Goal: Task Accomplishment & Management: Manage account settings

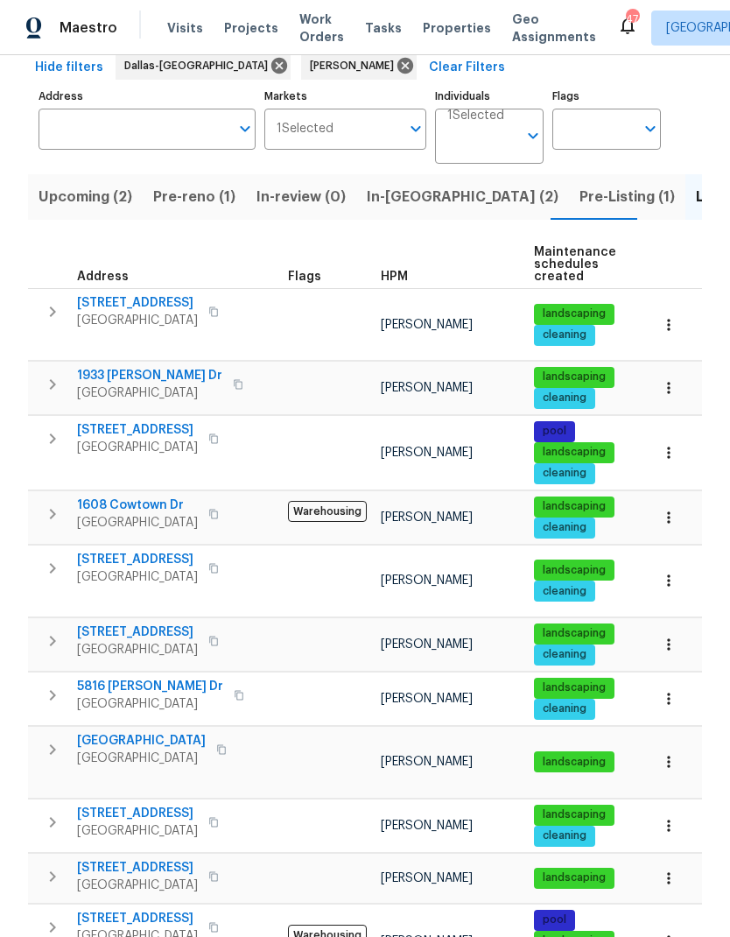
scroll to position [87, 0]
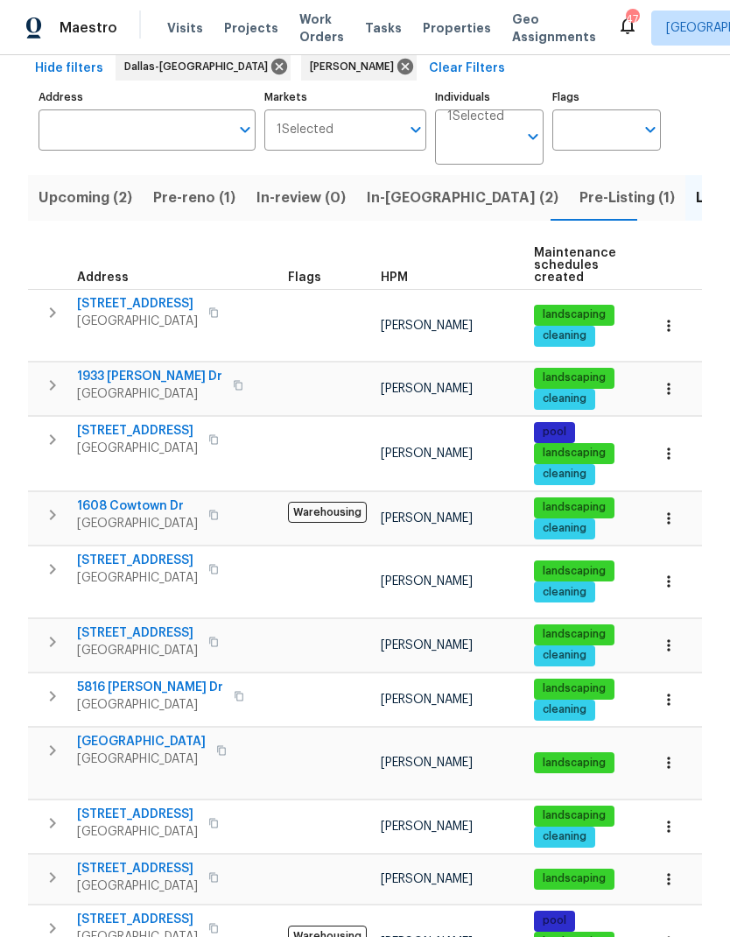
click at [112, 497] on span "1608 Cowtown Dr" at bounding box center [137, 506] width 121 height 18
click at [51, 504] on icon "button" at bounding box center [52, 514] width 21 height 21
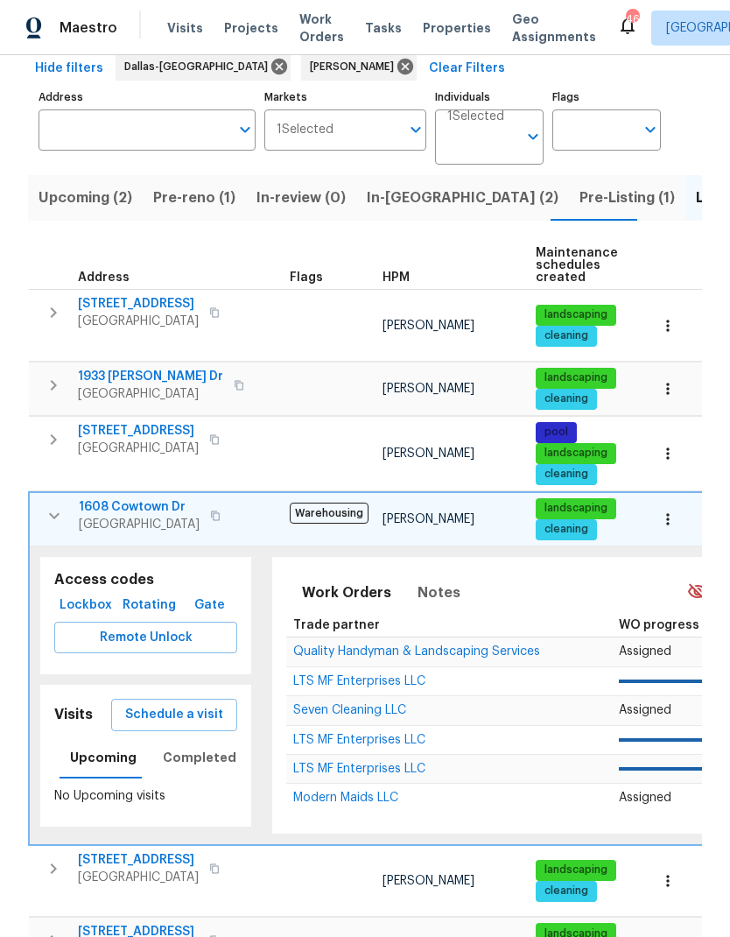
click at [198, 627] on span "Remote Unlock" at bounding box center [145, 638] width 155 height 22
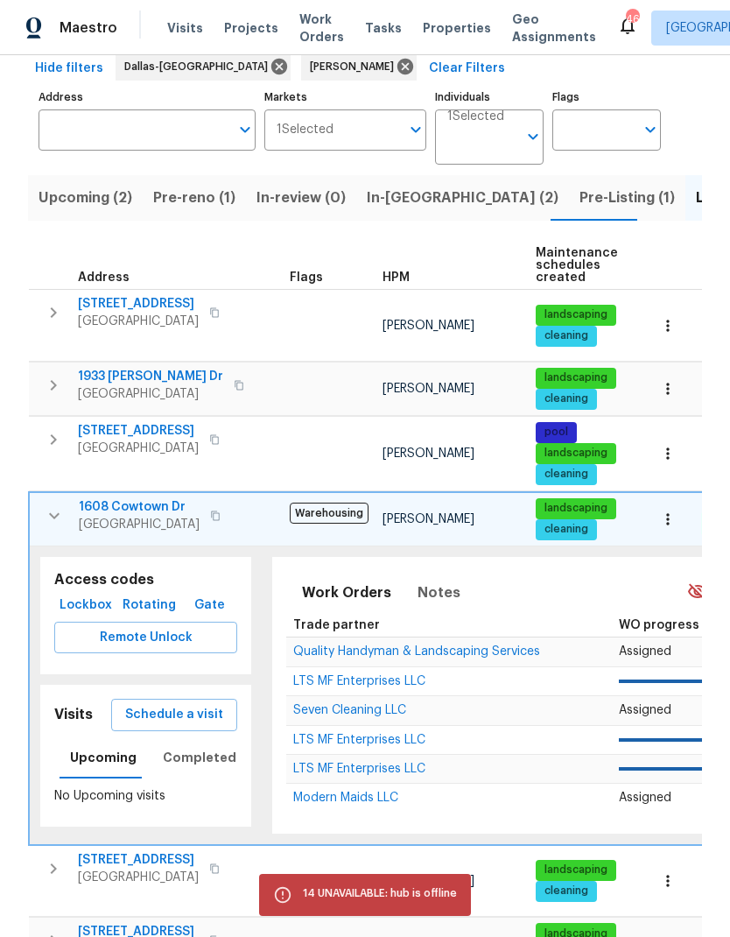
click at [98, 594] on span "Lockbox" at bounding box center [85, 605] width 49 height 22
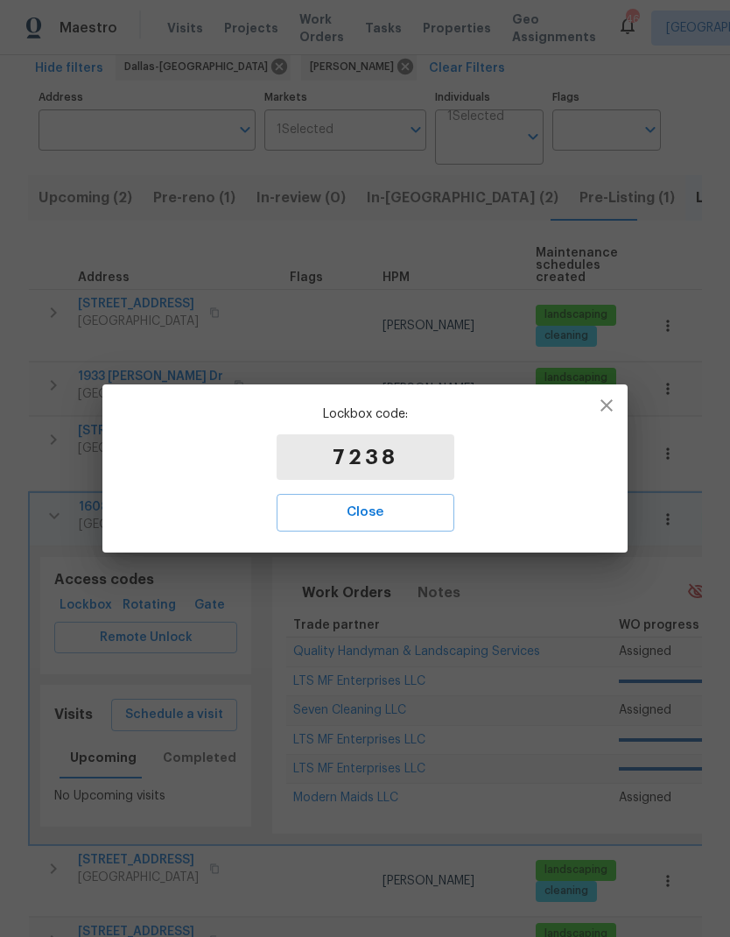
click at [370, 508] on span "Close" at bounding box center [365, 512] width 139 height 23
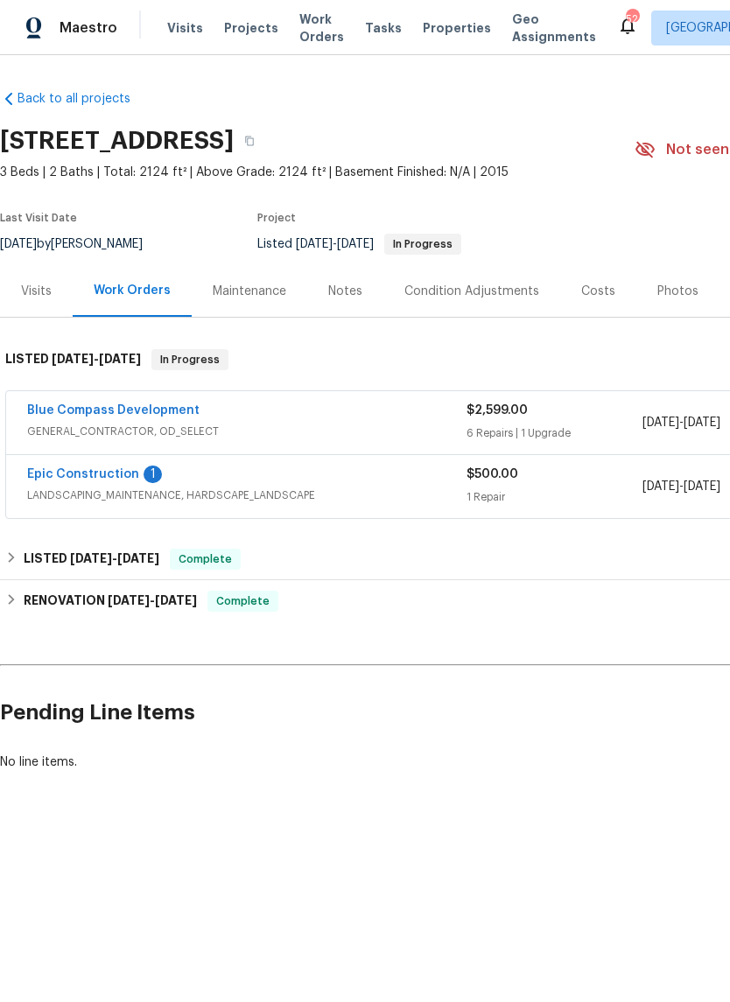
click at [95, 473] on link "Epic Construction" at bounding box center [83, 474] width 112 height 12
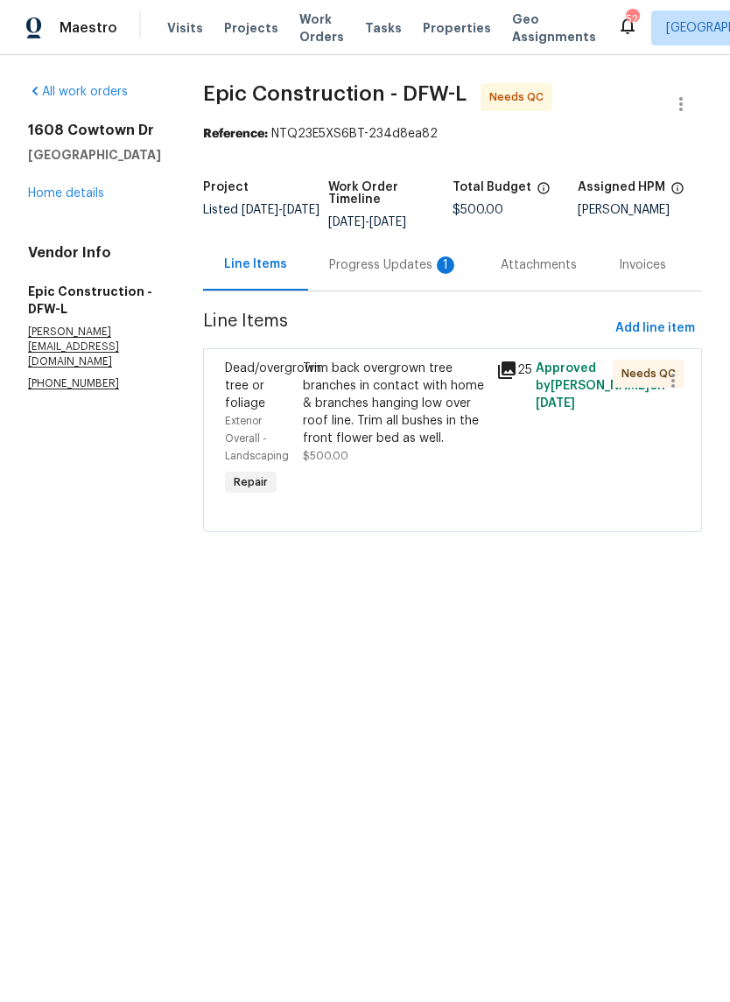
click at [370, 259] on div "Progress Updates 1" at bounding box center [394, 265] width 130 height 18
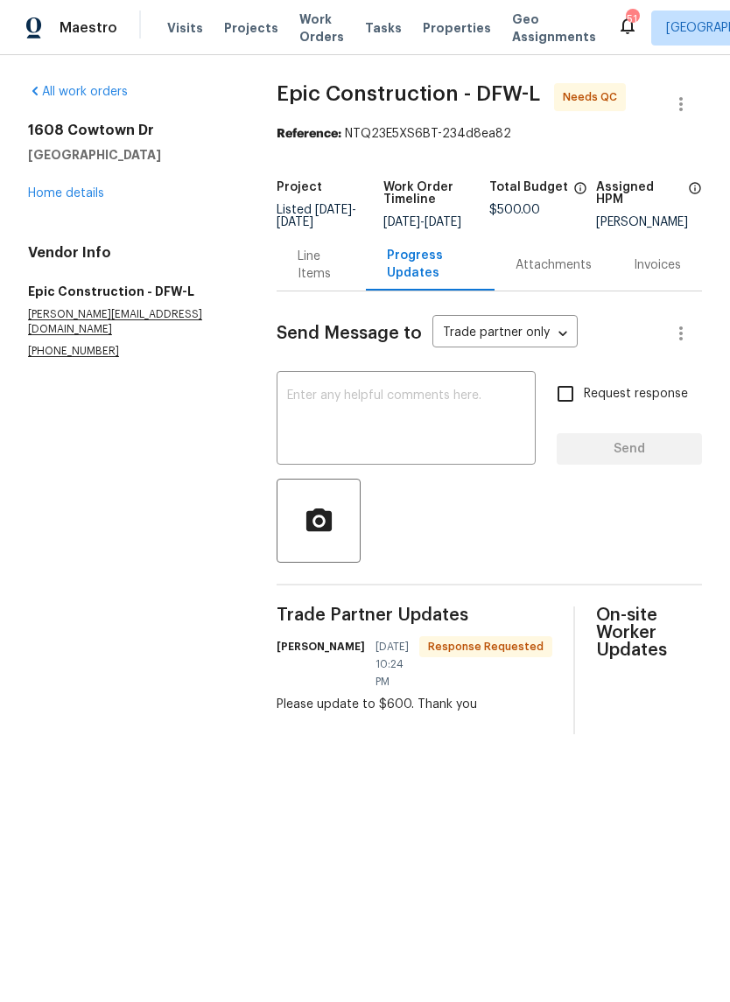
click at [302, 280] on div "Line Items" at bounding box center [321, 265] width 46 height 35
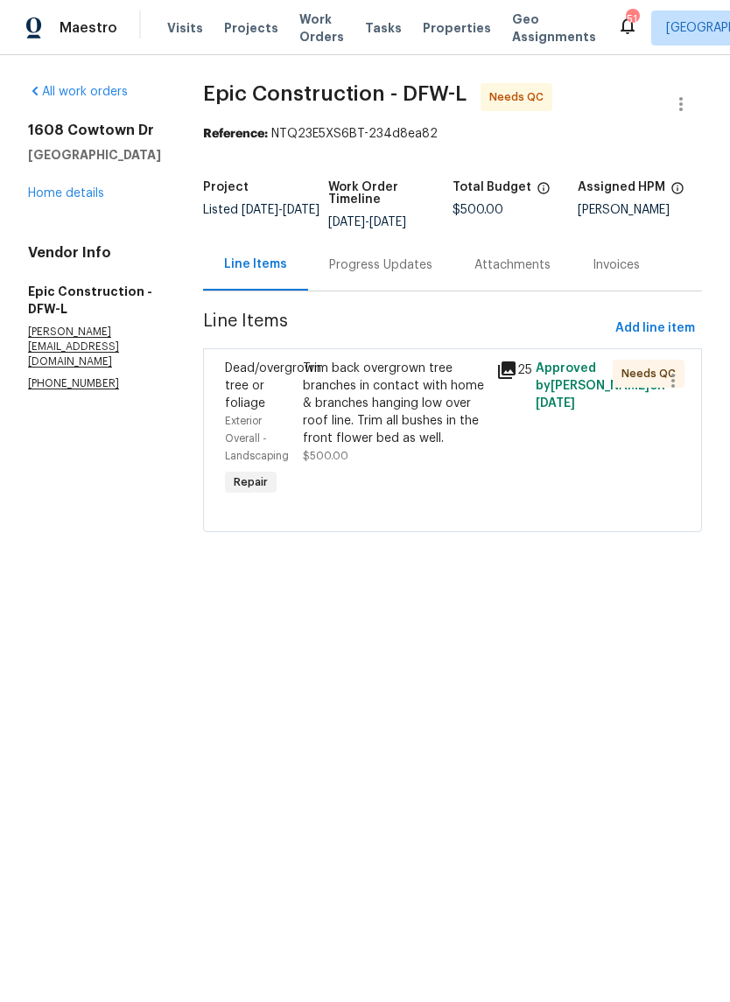
click at [62, 200] on link "Home details" at bounding box center [66, 193] width 76 height 12
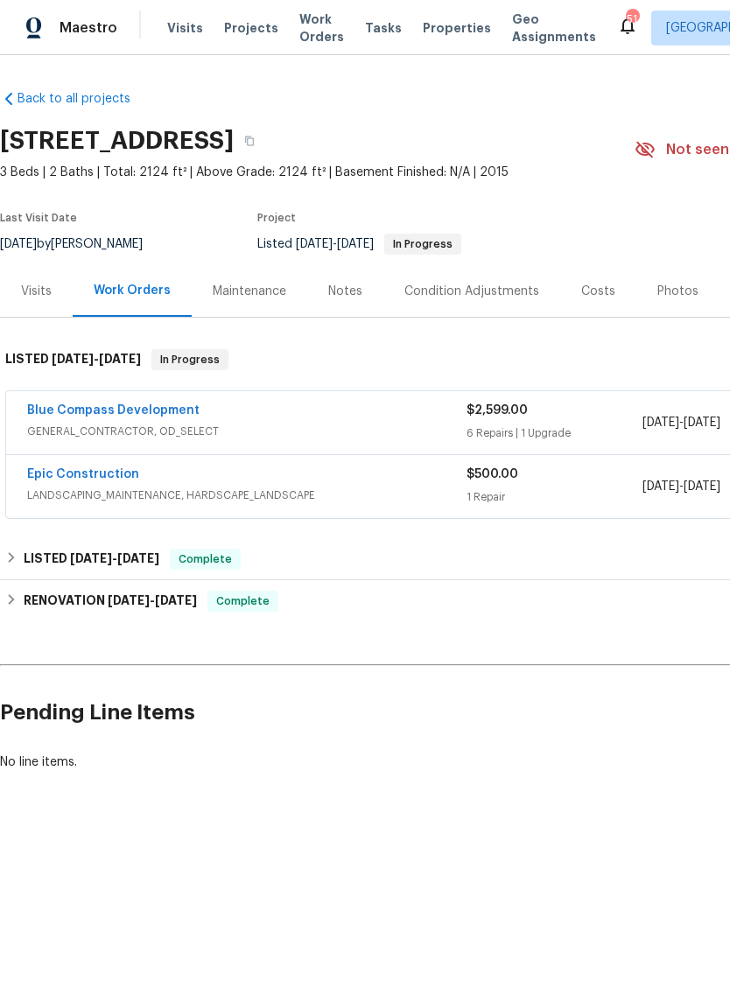
click at [116, 409] on link "Blue Compass Development" at bounding box center [113, 410] width 172 height 12
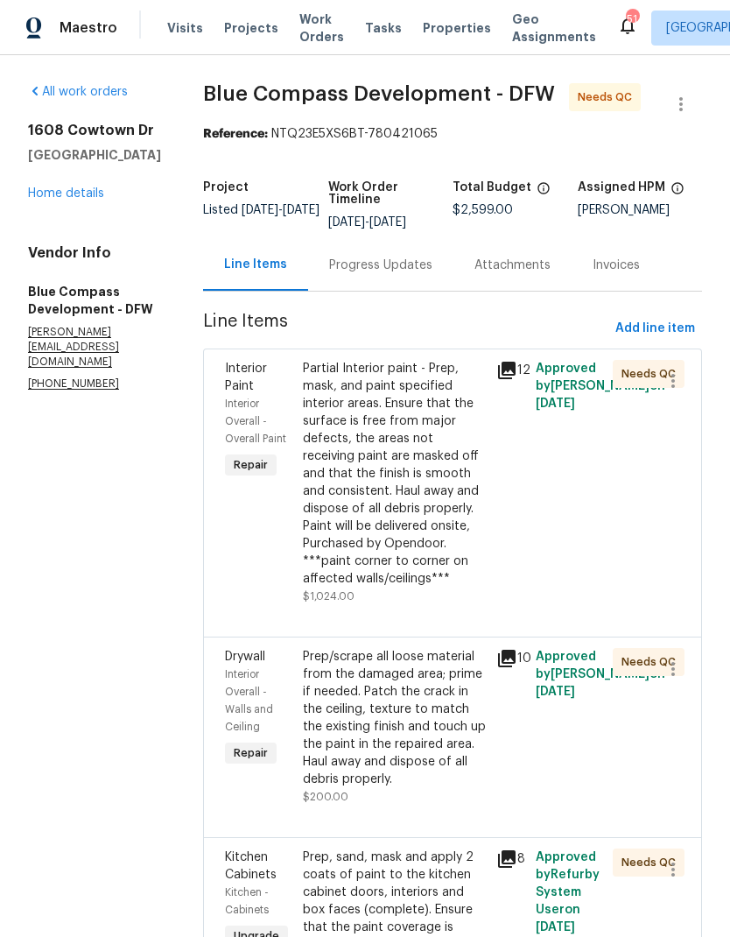
click at [65, 187] on link "Home details" at bounding box center [66, 193] width 76 height 12
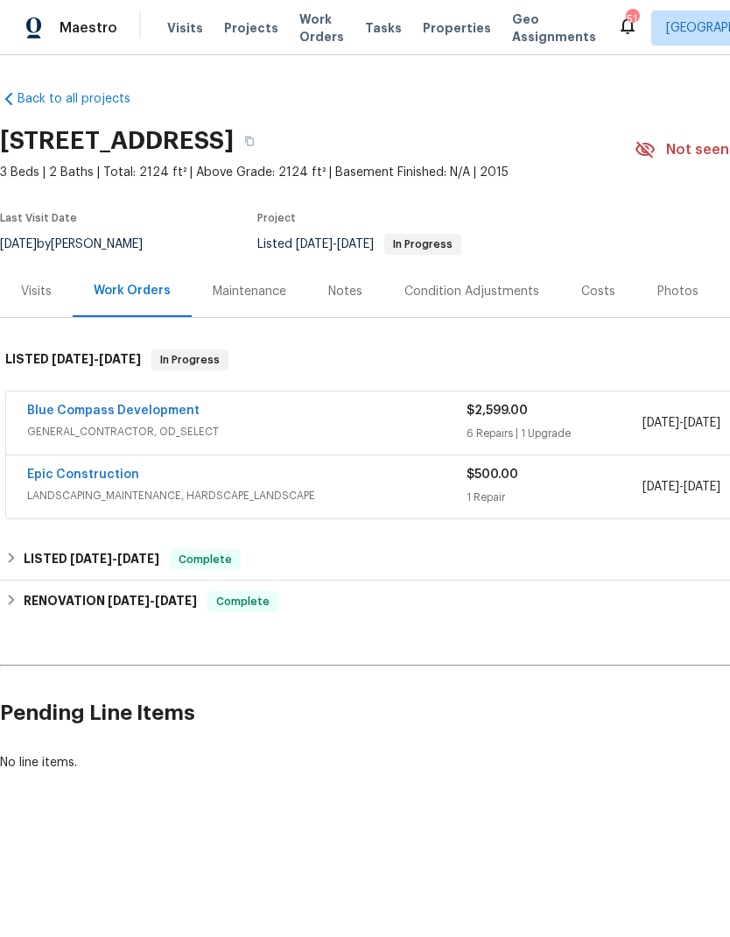
click at [256, 293] on div "Maintenance" at bounding box center [250, 292] width 74 height 18
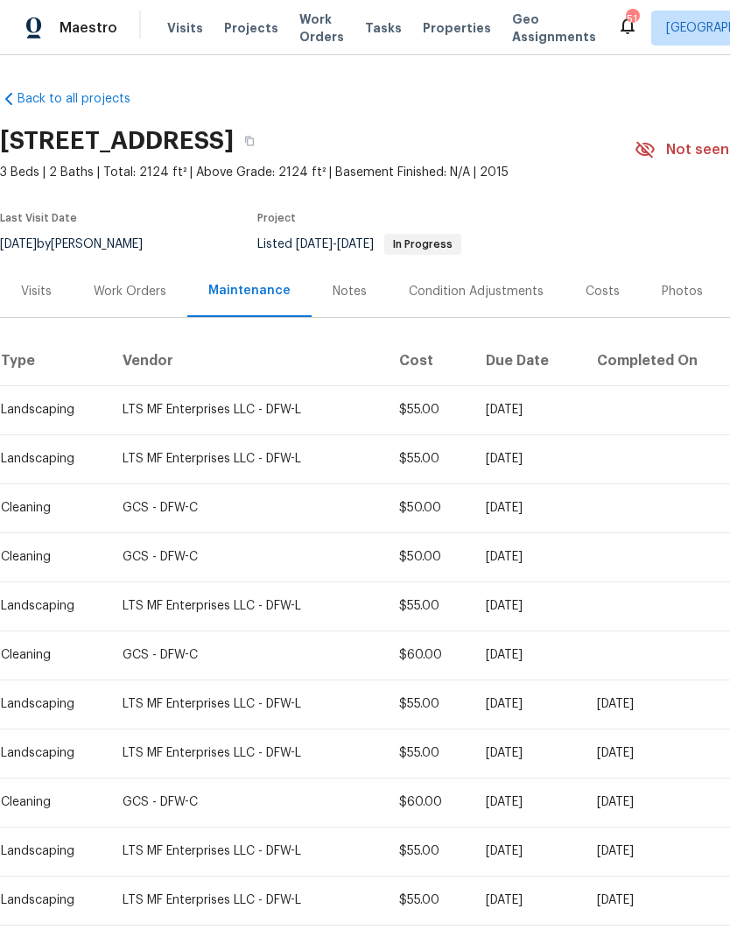
click at [48, 284] on div "Visits" at bounding box center [36, 292] width 31 height 18
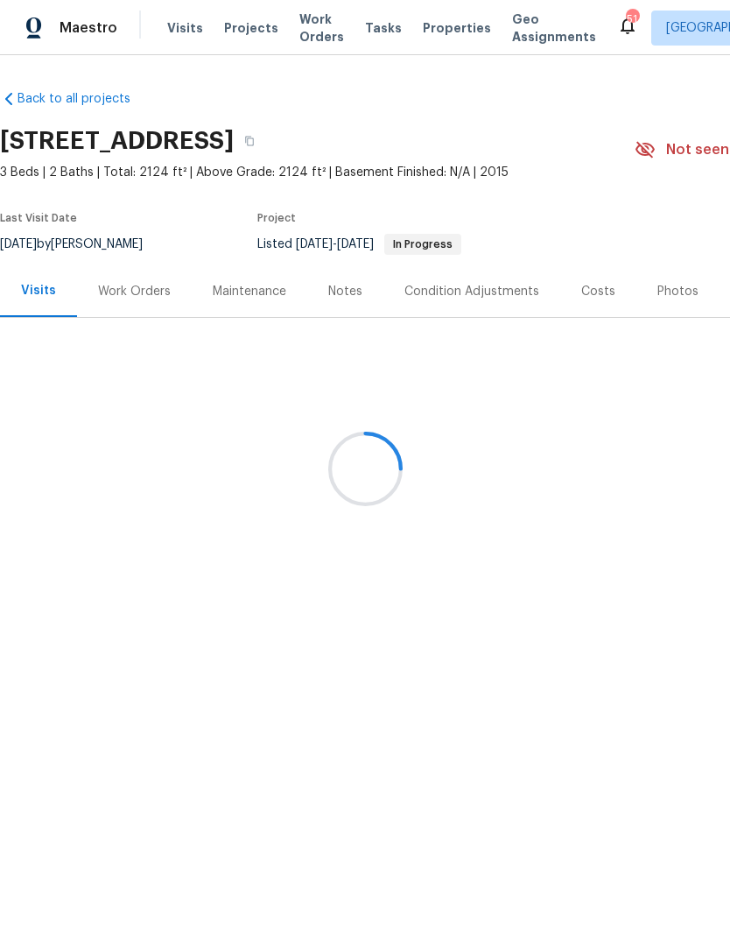
click at [144, 301] on div "Work Orders" at bounding box center [134, 291] width 115 height 52
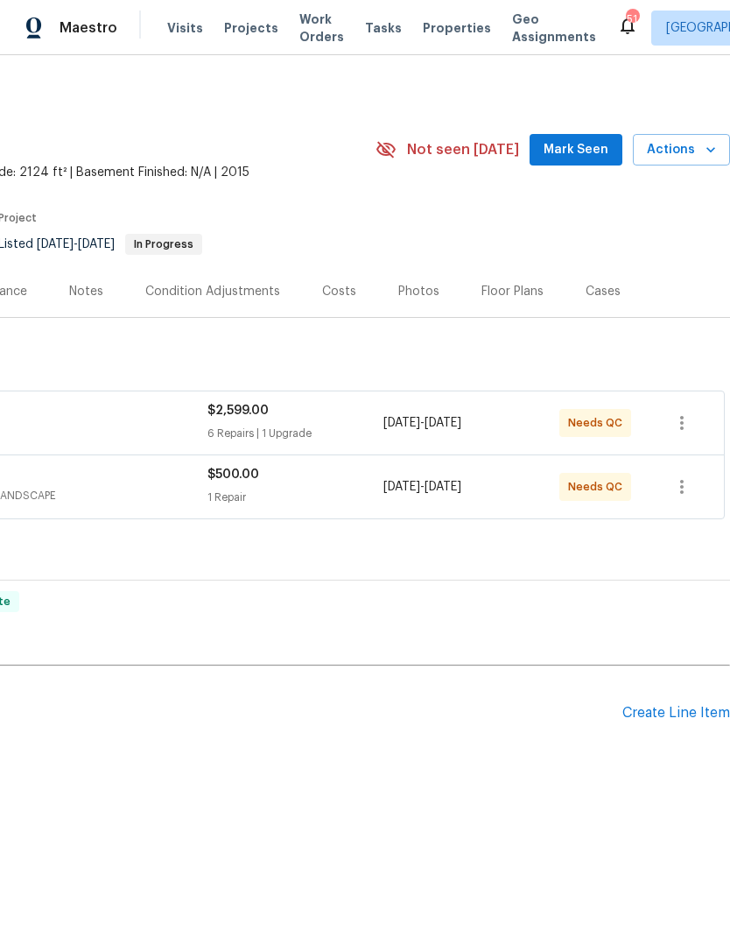
click at [665, 710] on div "Create Line Item" at bounding box center [676, 713] width 108 height 17
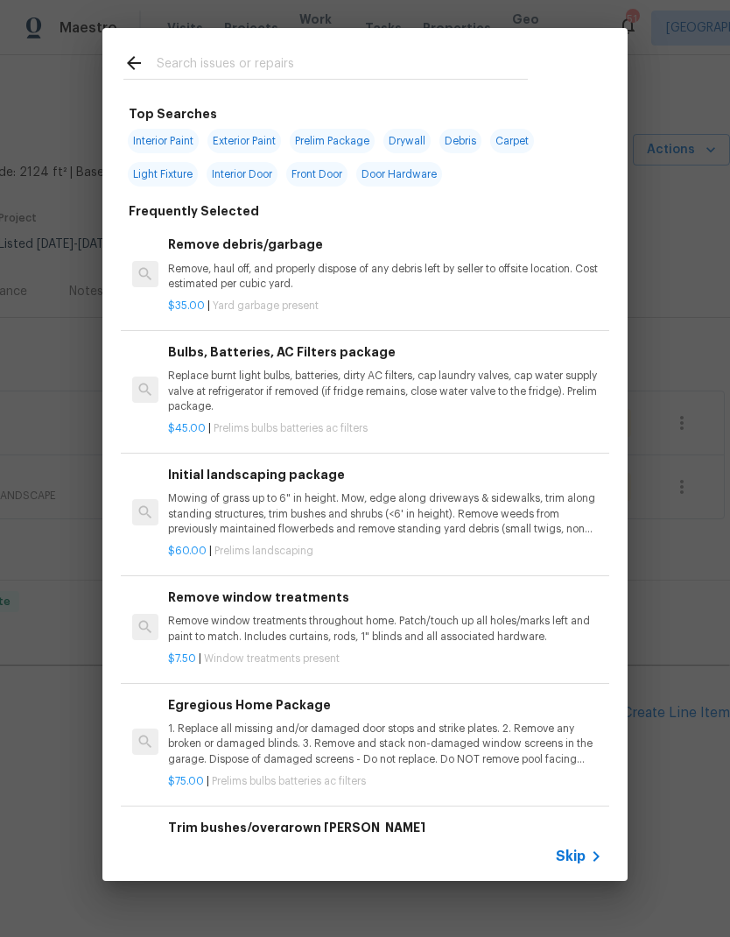
click at [221, 60] on input "text" at bounding box center [342, 66] width 371 height 26
type input "Cleaning"
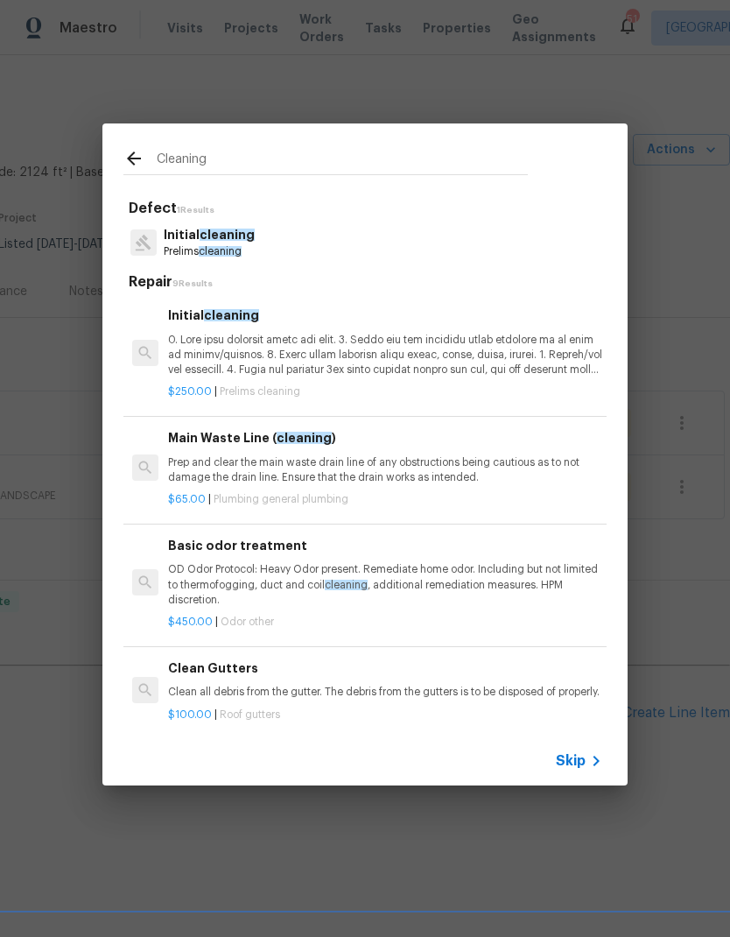
click at [215, 235] on span "cleaning" at bounding box center [227, 234] width 55 height 12
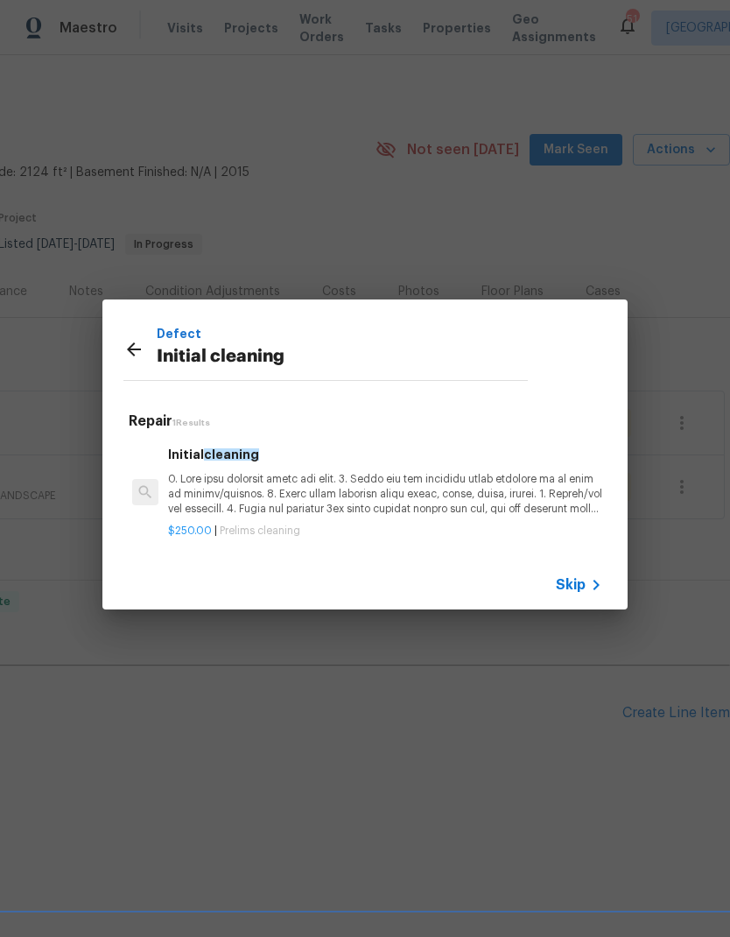
click at [232, 488] on p at bounding box center [385, 494] width 434 height 45
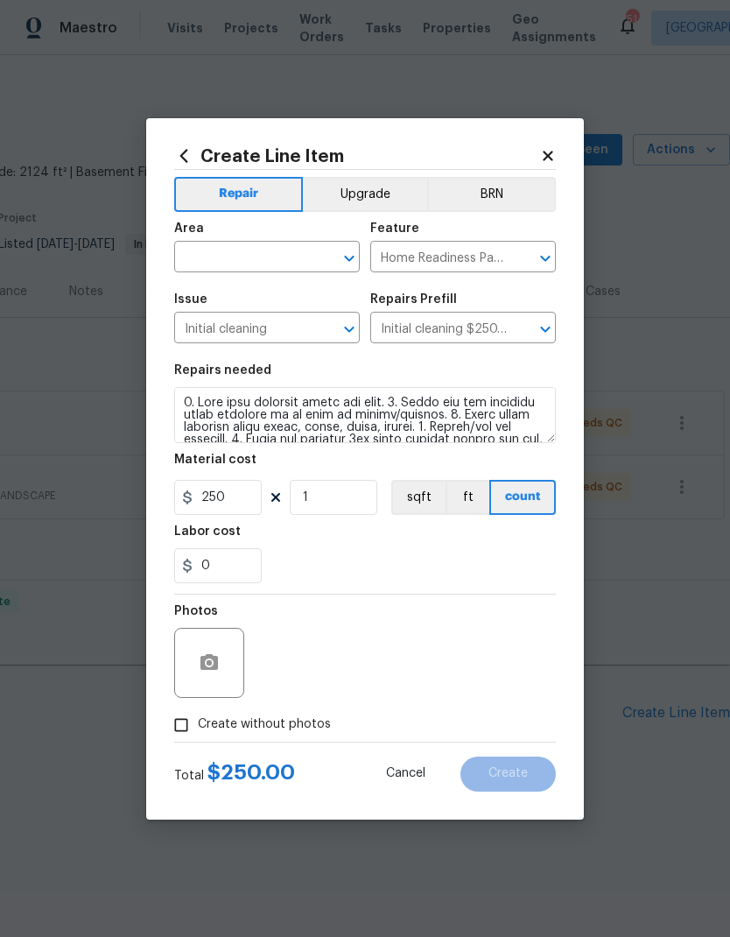
click at [215, 259] on input "text" at bounding box center [242, 258] width 137 height 27
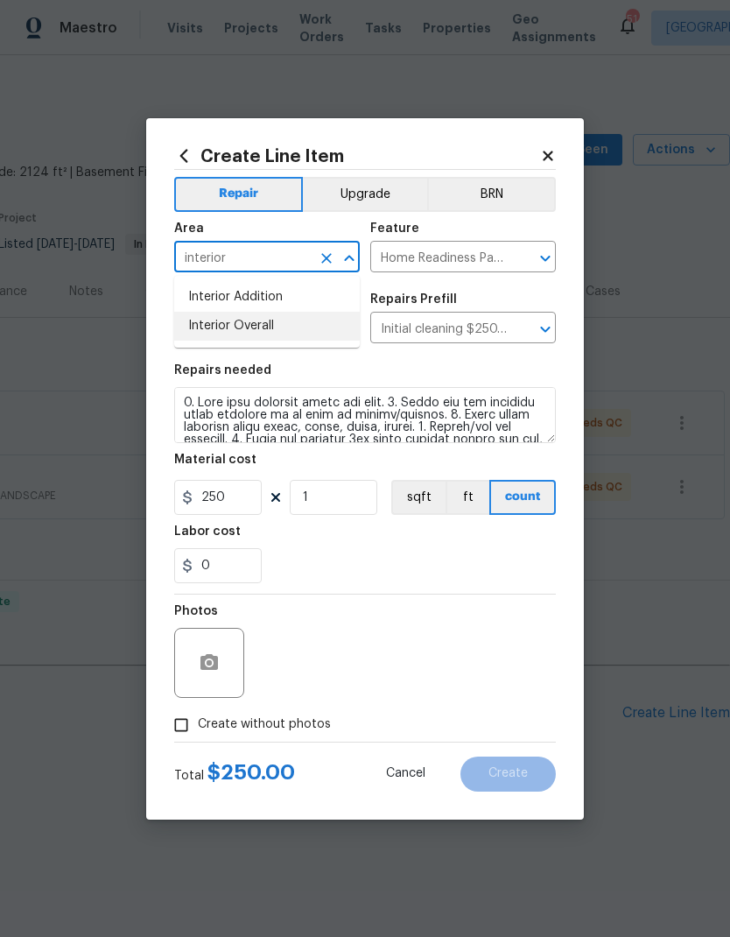
click at [242, 317] on li "Interior Overall" at bounding box center [267, 326] width 186 height 29
type input "Interior Overall"
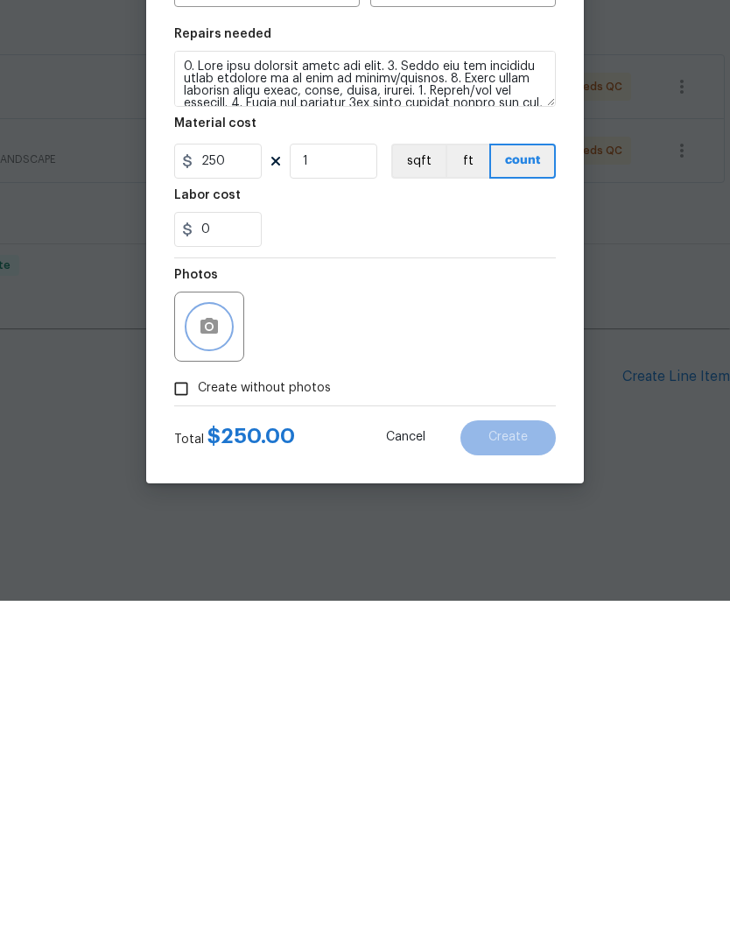
click at [212, 654] on icon "button" at bounding box center [209, 662] width 18 height 16
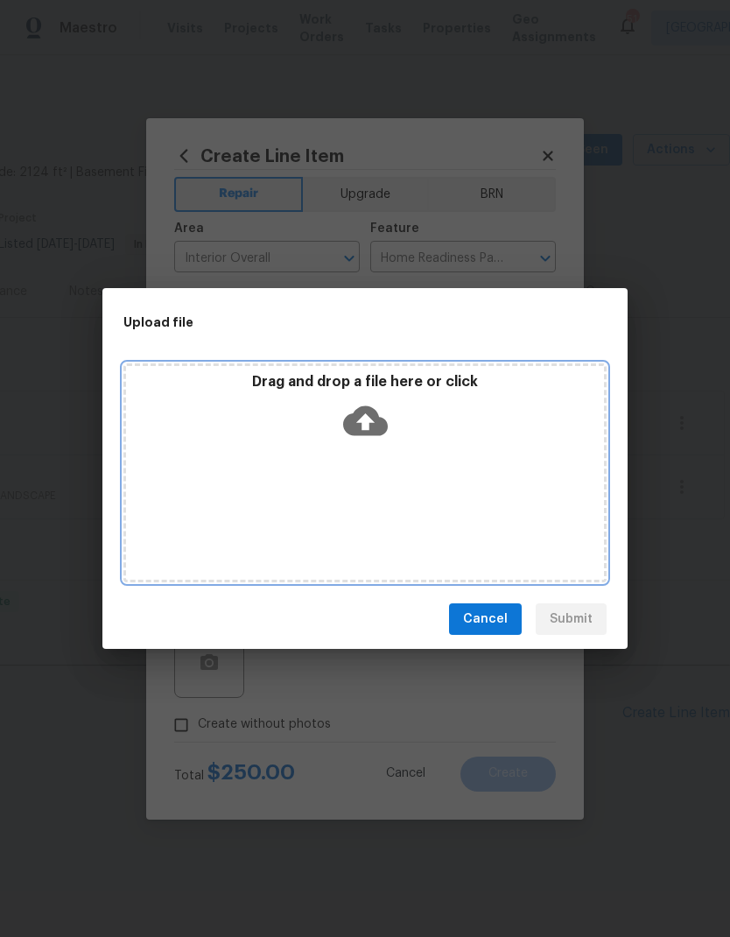
click at [376, 434] on icon at bounding box center [365, 421] width 45 height 30
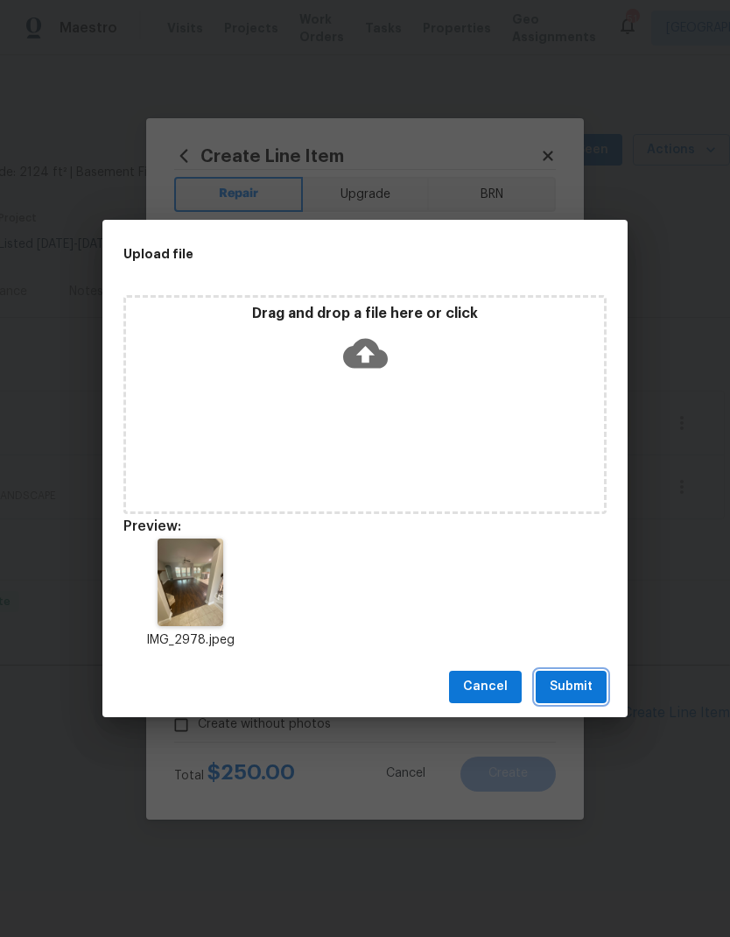
click at [576, 682] on span "Submit" at bounding box center [571, 687] width 43 height 22
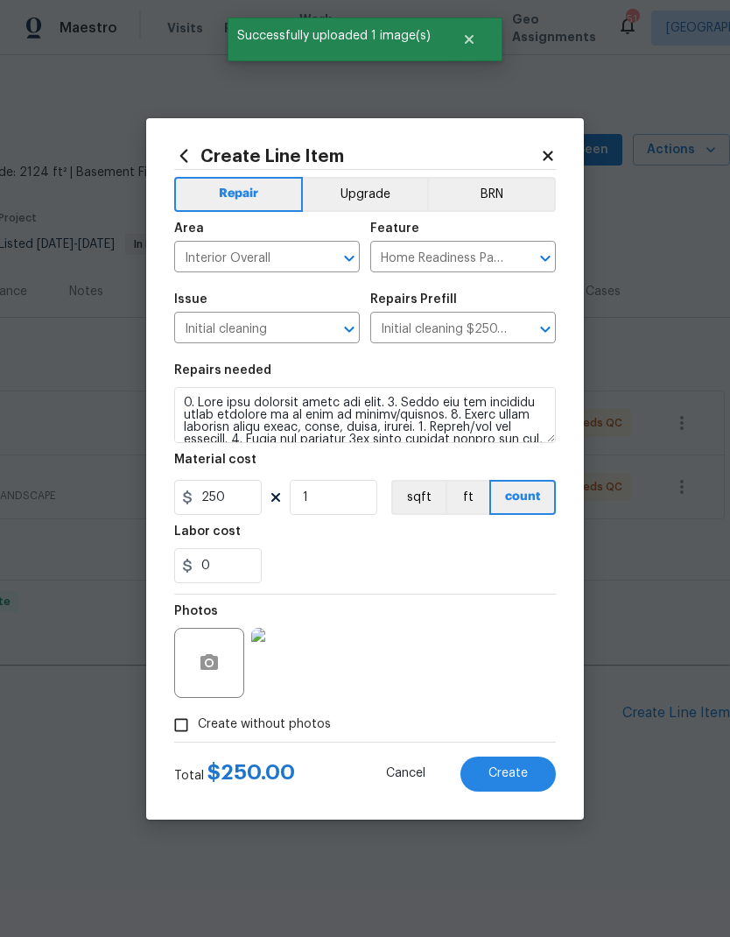
click at [516, 775] on span "Create" at bounding box center [507, 773] width 39 height 13
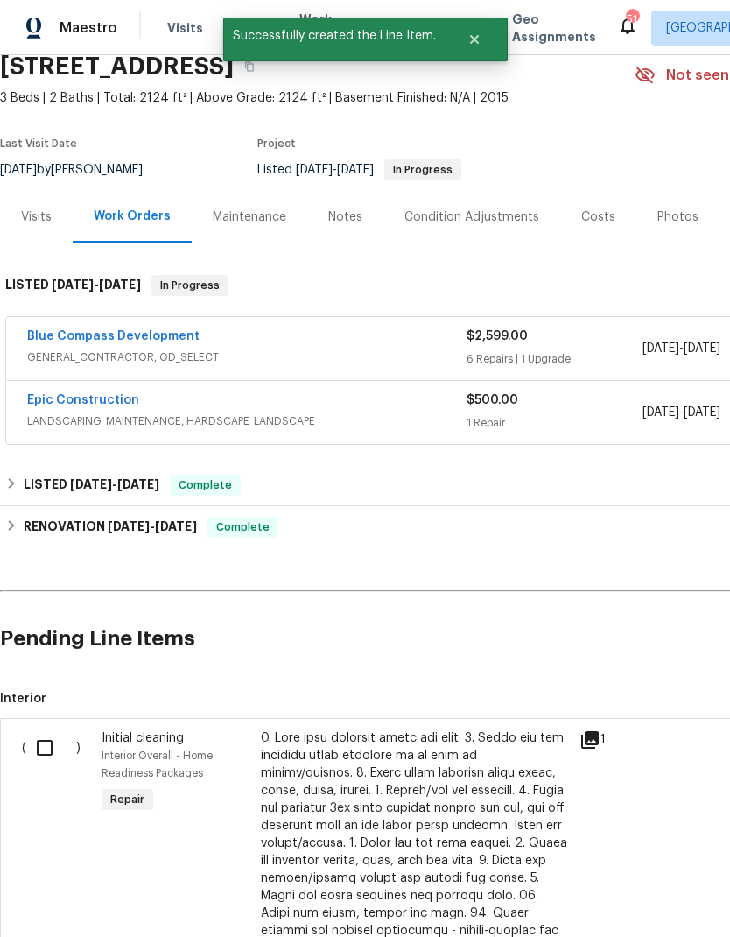
scroll to position [78, 0]
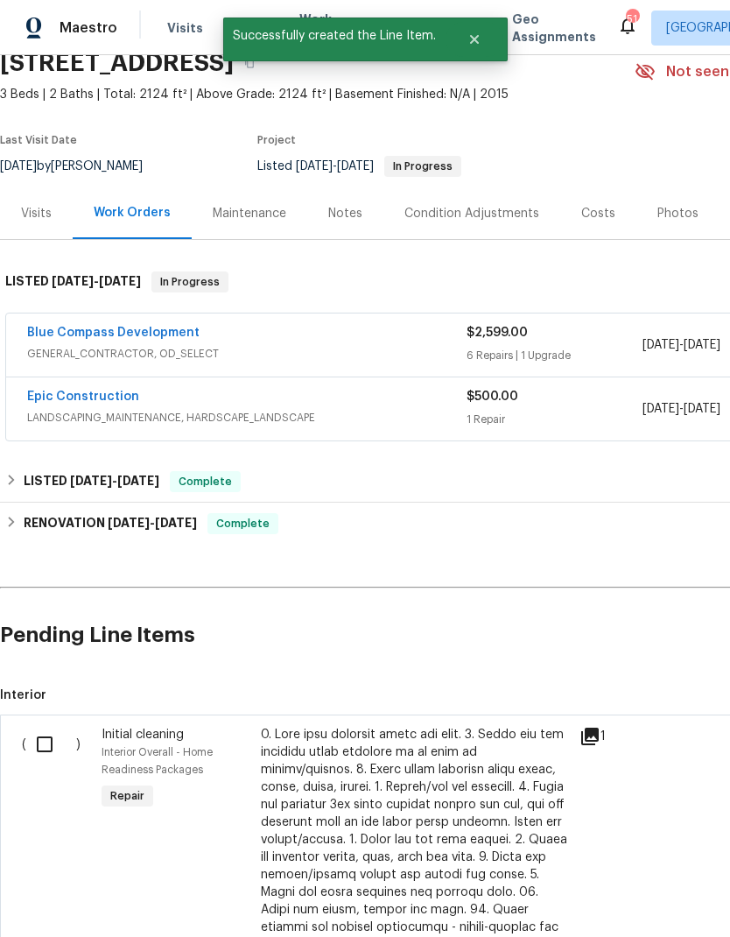
click at [45, 734] on input "checkbox" at bounding box center [51, 744] width 50 height 37
checkbox input "true"
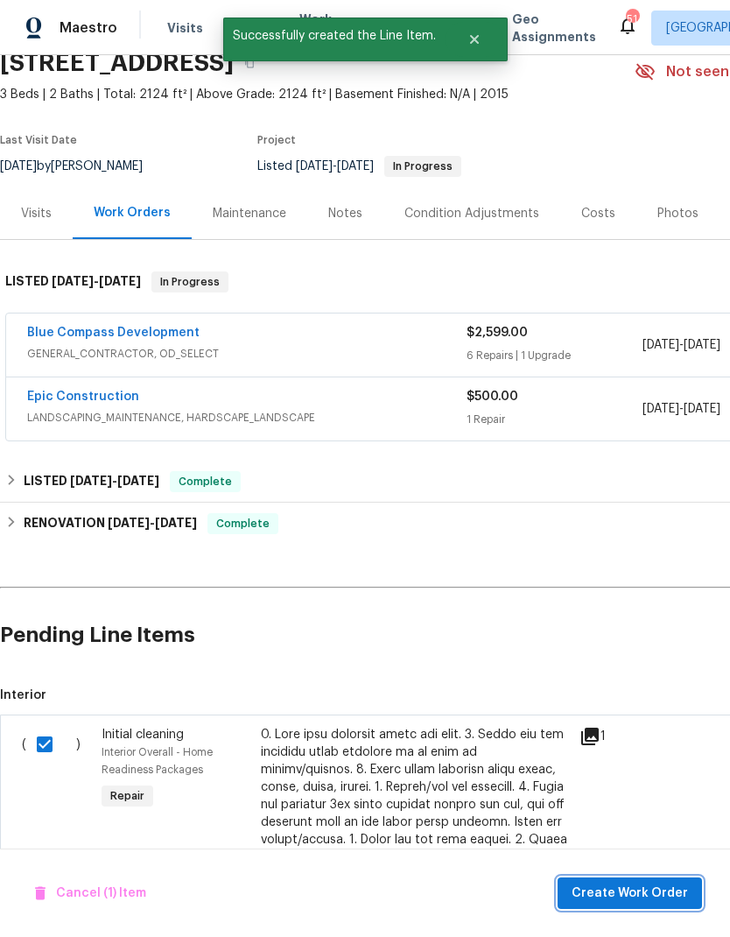
click at [655, 894] on span "Create Work Order" at bounding box center [630, 893] width 116 height 22
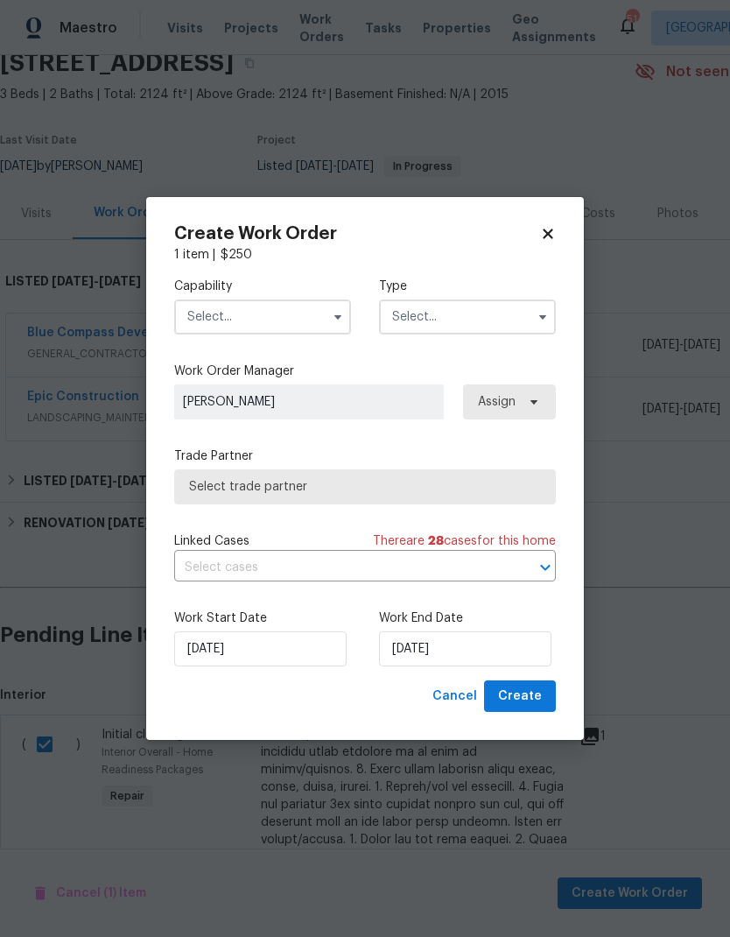
click at [256, 309] on input "text" at bounding box center [262, 316] width 177 height 35
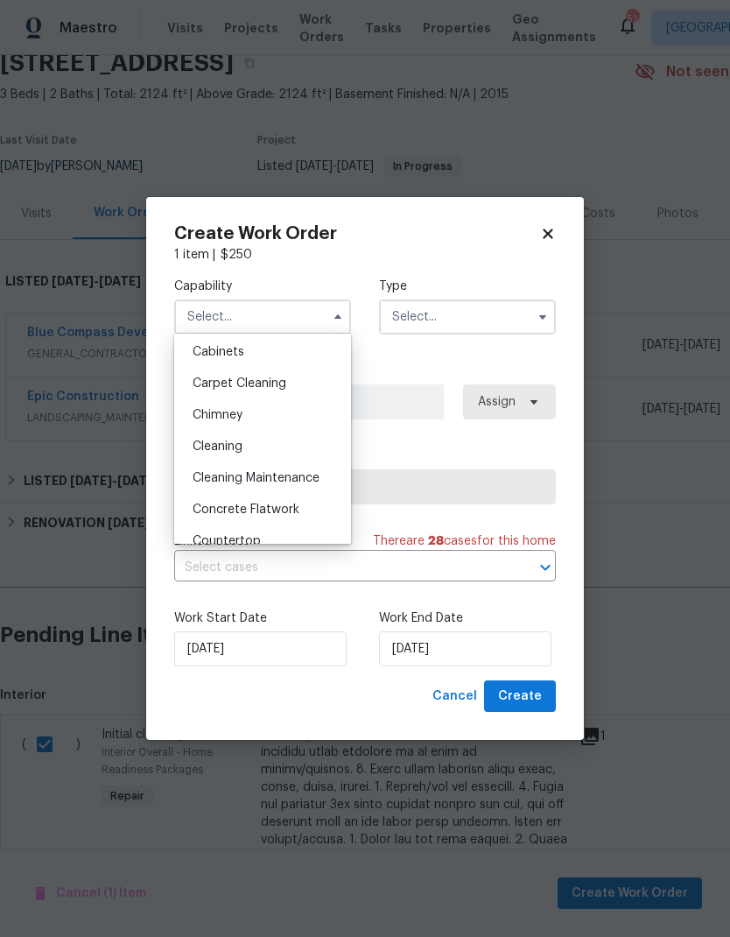
scroll to position [158, 0]
click at [273, 444] on div "Cleaning" at bounding box center [263, 448] width 168 height 32
type input "Cleaning"
click at [470, 308] on input "text" at bounding box center [467, 316] width 177 height 35
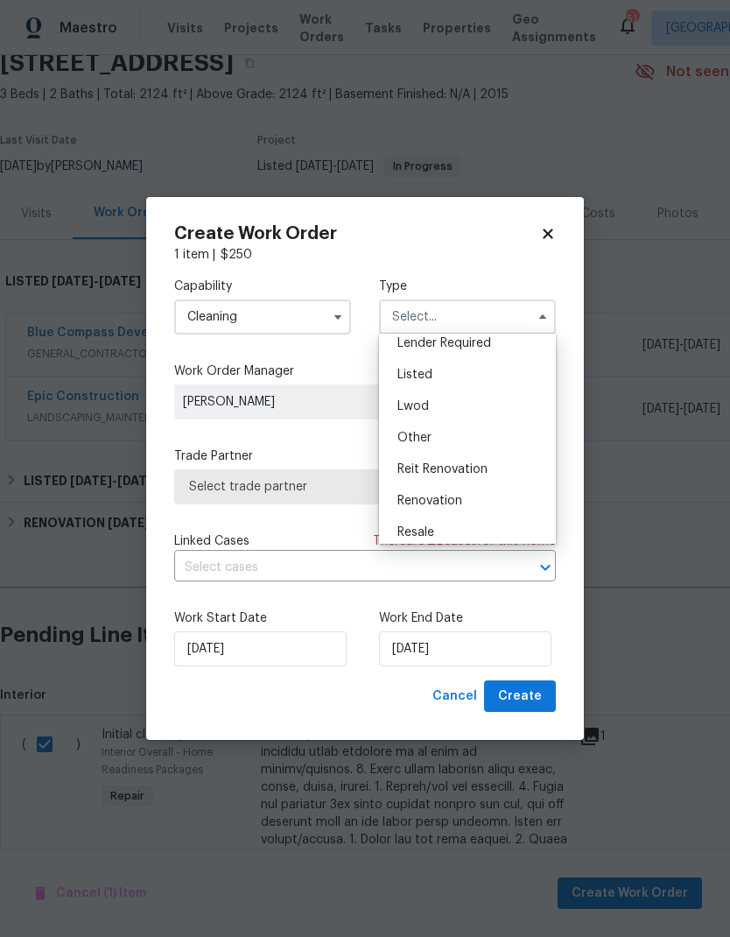
scroll to position [132, 0]
click at [467, 377] on div "Listed" at bounding box center [467, 379] width 168 height 32
type input "Listed"
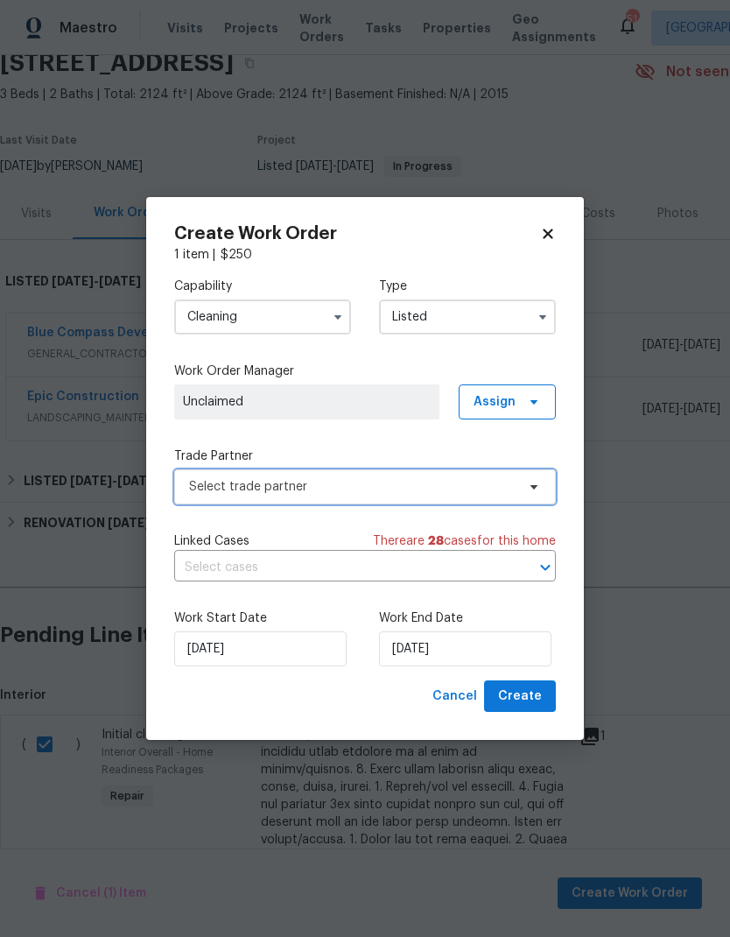
click at [475, 488] on span "Select trade partner" at bounding box center [352, 487] width 326 height 18
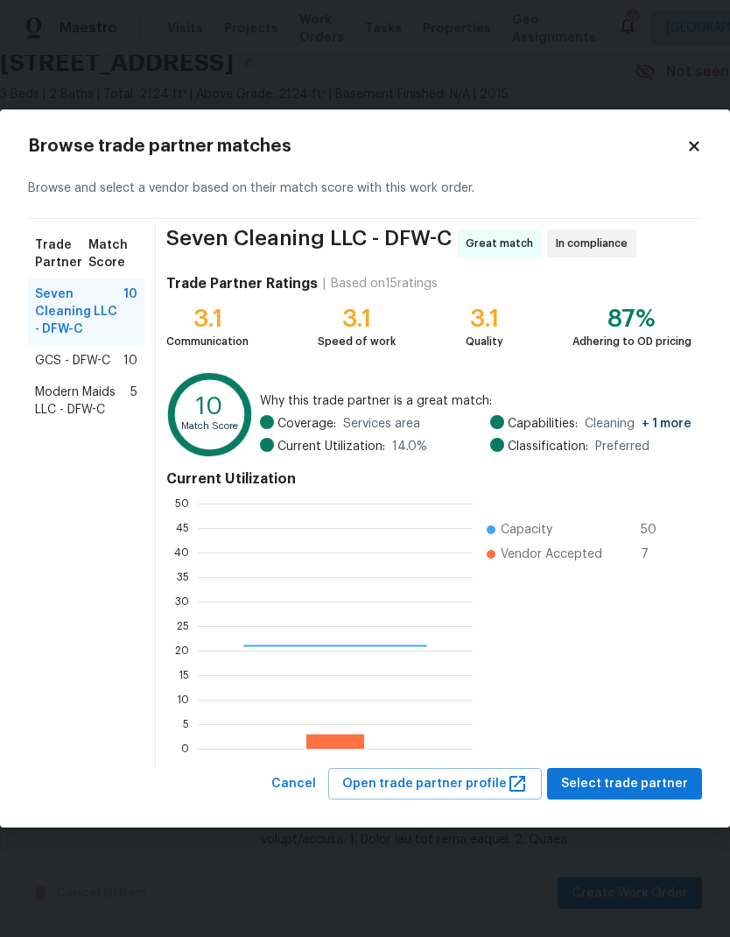
scroll to position [245, 275]
click at [89, 355] on span "GCS - DFW-C" at bounding box center [72, 361] width 75 height 18
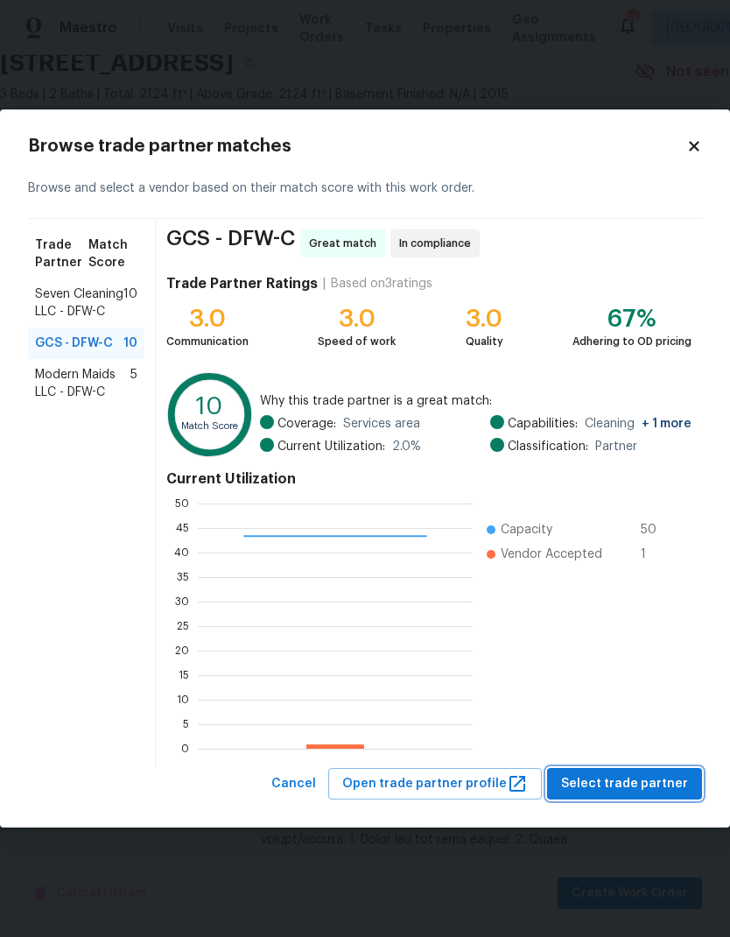
click at [635, 771] on button "Select trade partner" at bounding box center [624, 784] width 155 height 32
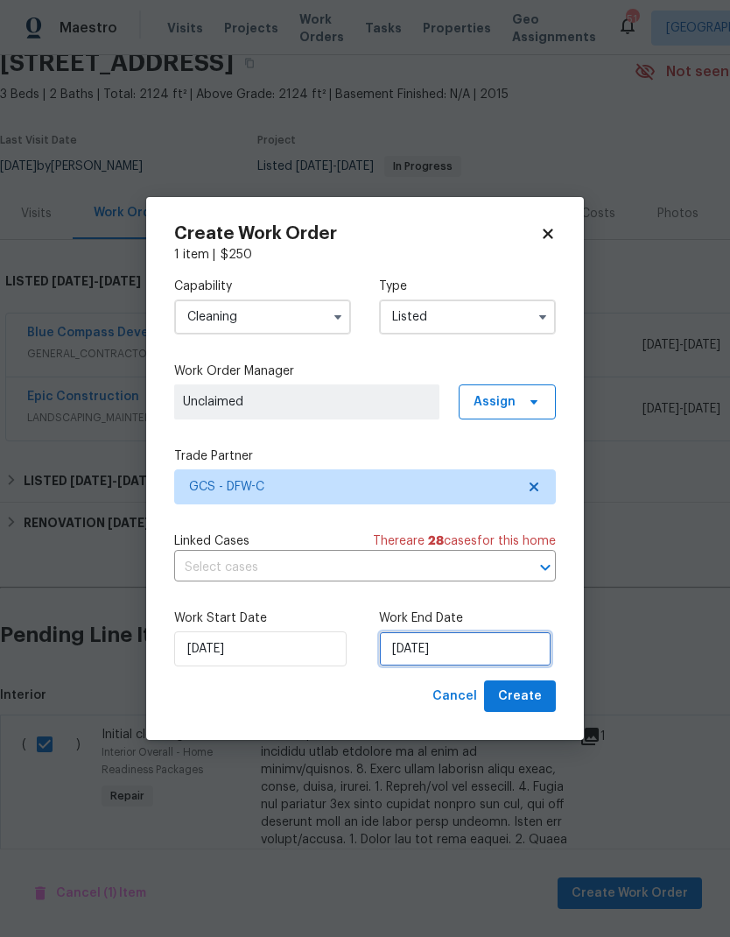
click at [459, 647] on input "9/16/2025" at bounding box center [465, 648] width 172 height 35
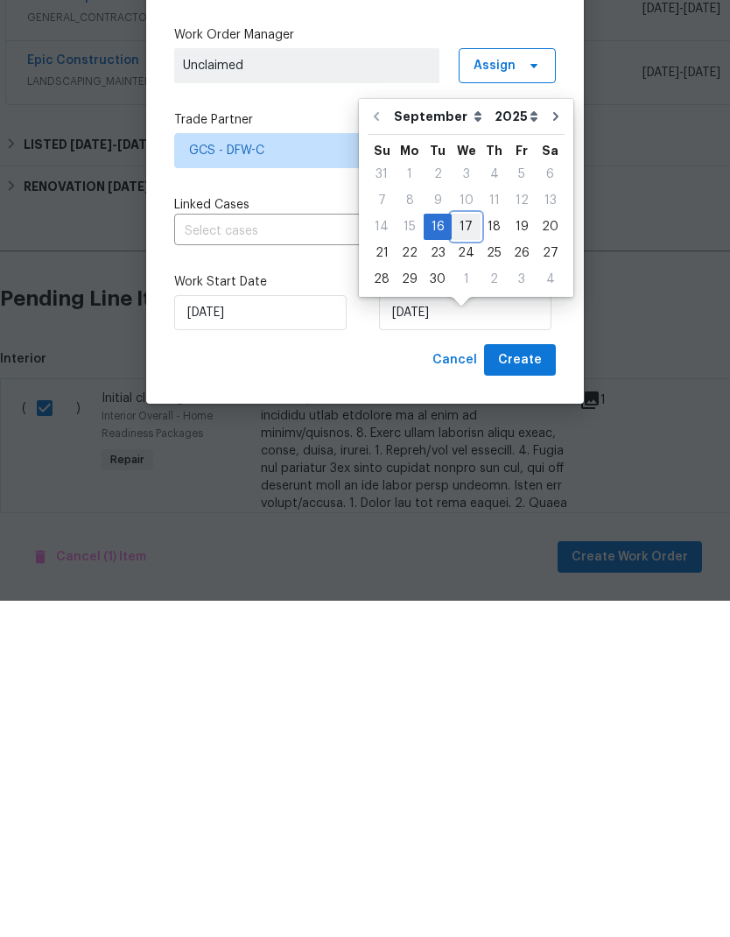
click at [465, 551] on div "17" at bounding box center [466, 563] width 29 height 25
type input "9/17/2025"
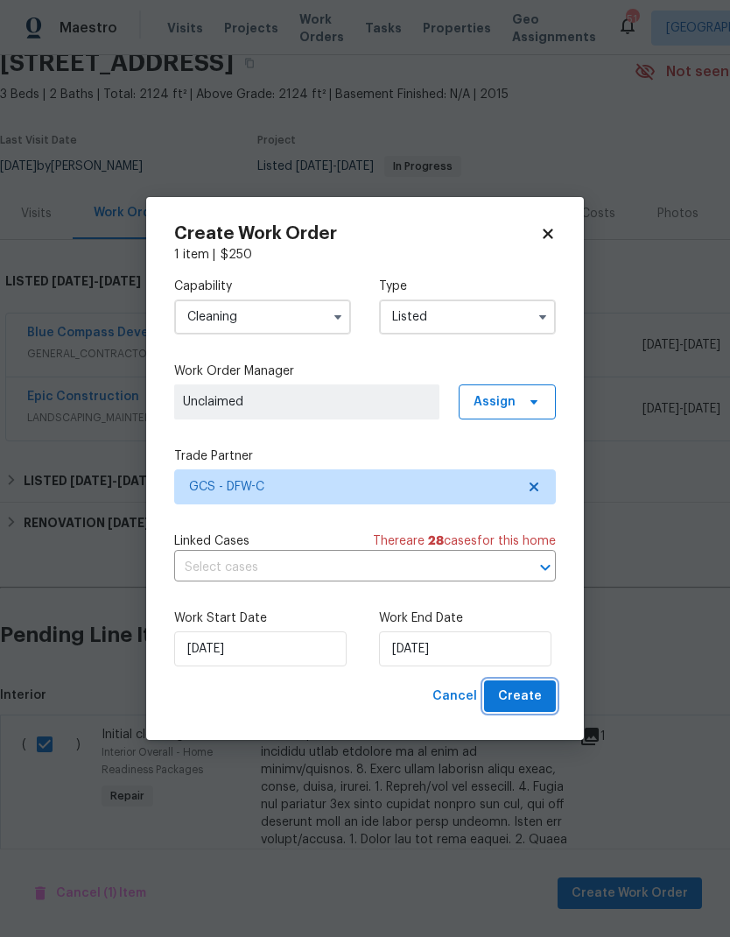
click at [524, 689] on span "Create" at bounding box center [520, 696] width 44 height 22
checkbox input "false"
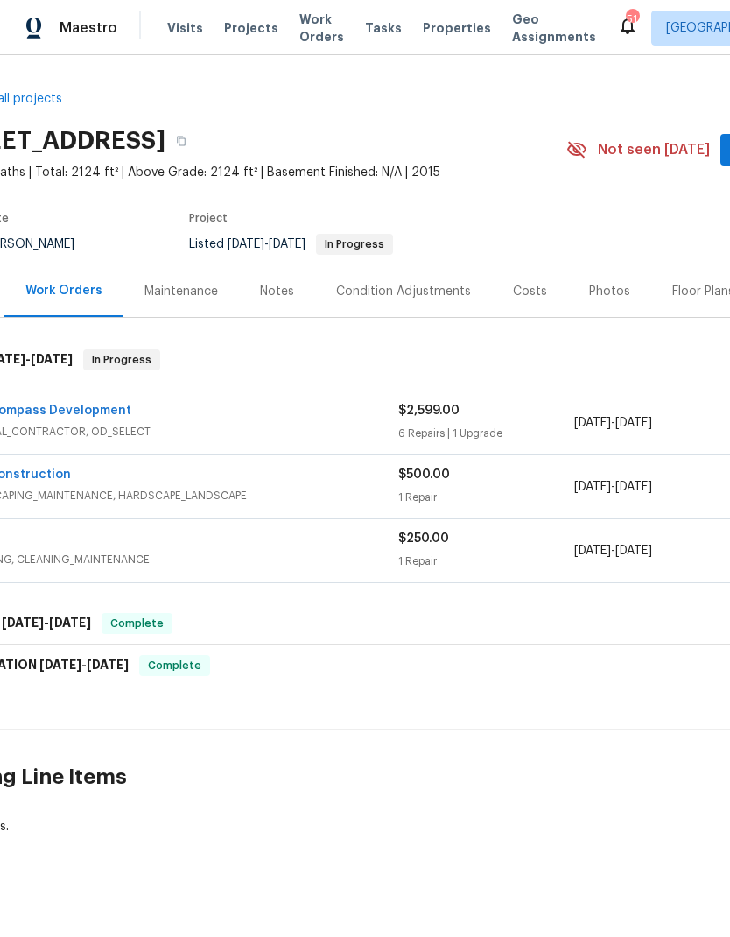
scroll to position [0, 69]
click at [57, 405] on link "Blue Compass Development" at bounding box center [44, 410] width 172 height 12
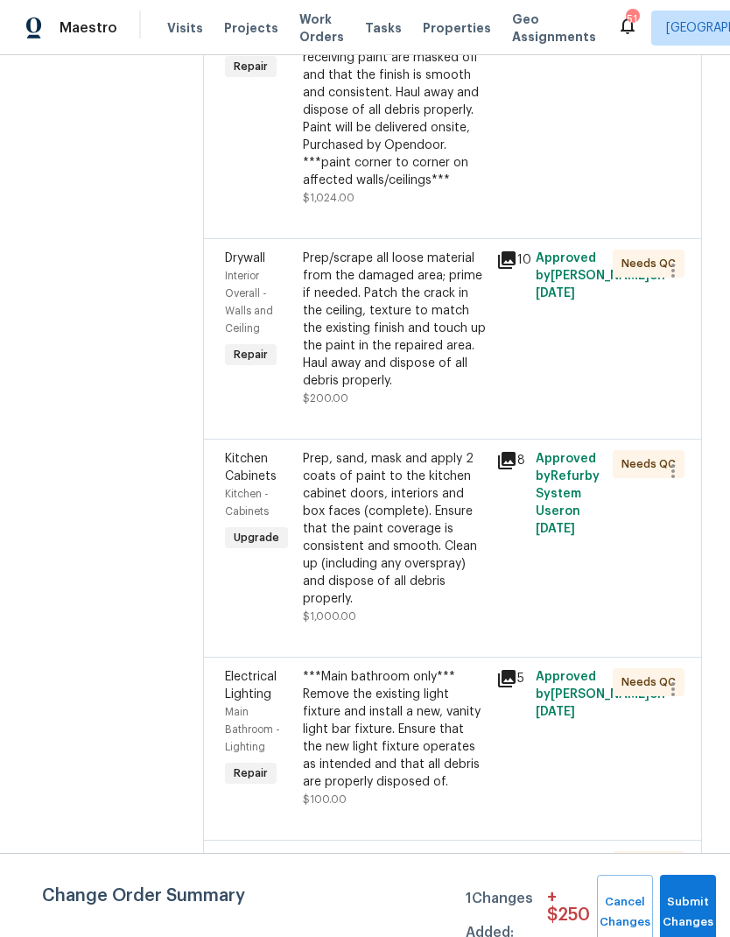
scroll to position [462, 0]
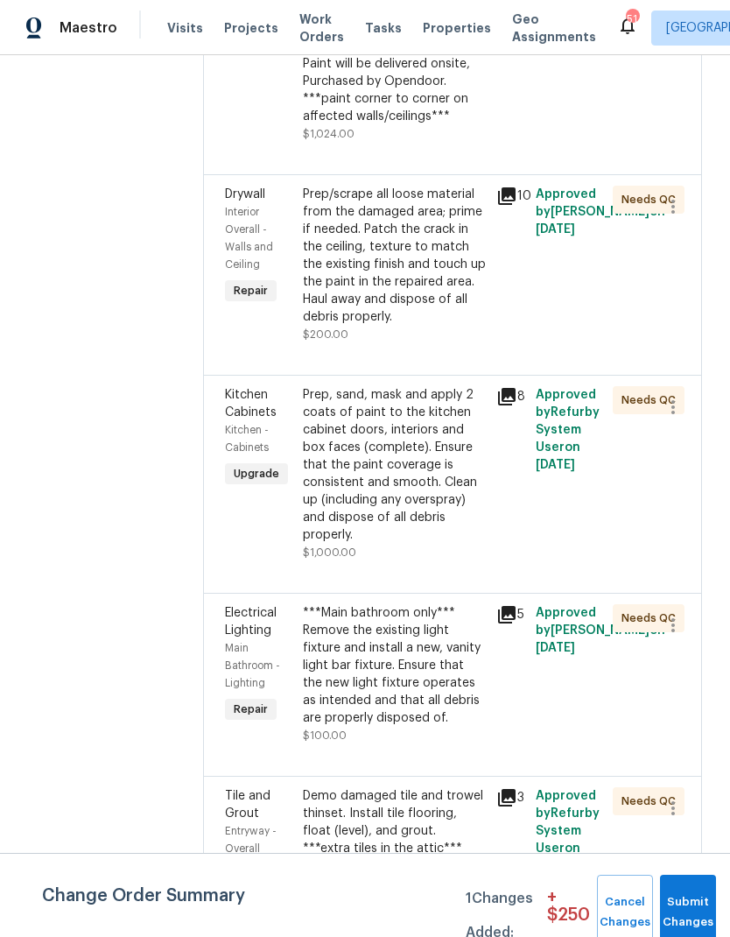
click at [441, 534] on div "Prep, sand, mask and apply 2 coats of paint to the kitchen cabinet doors, inter…" at bounding box center [395, 465] width 184 height 158
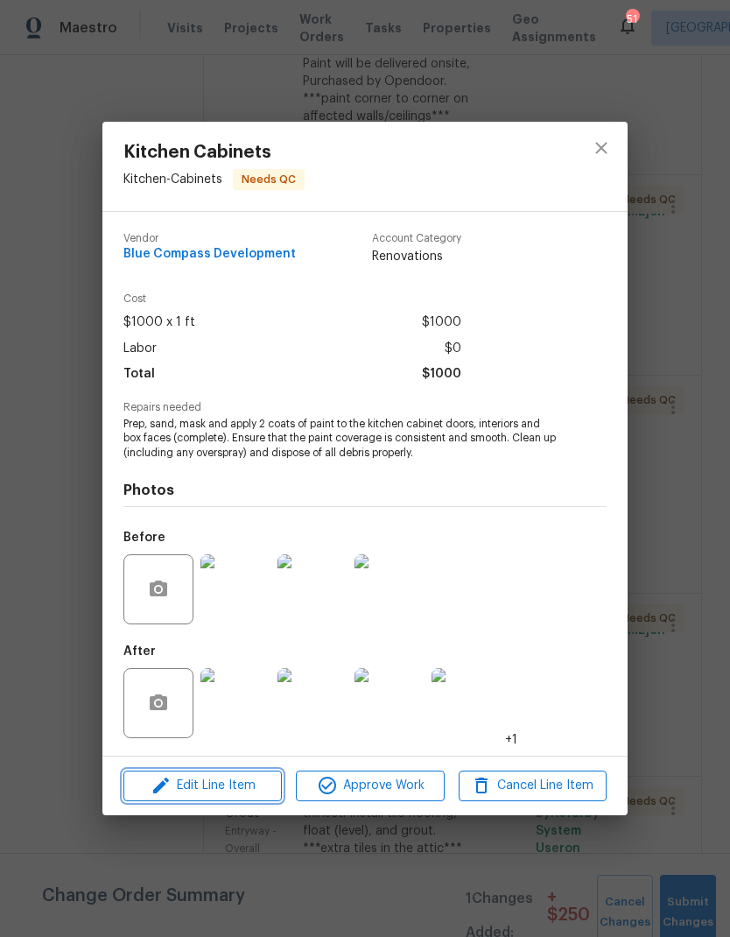
click at [234, 778] on span "Edit Line Item" at bounding box center [203, 786] width 148 height 22
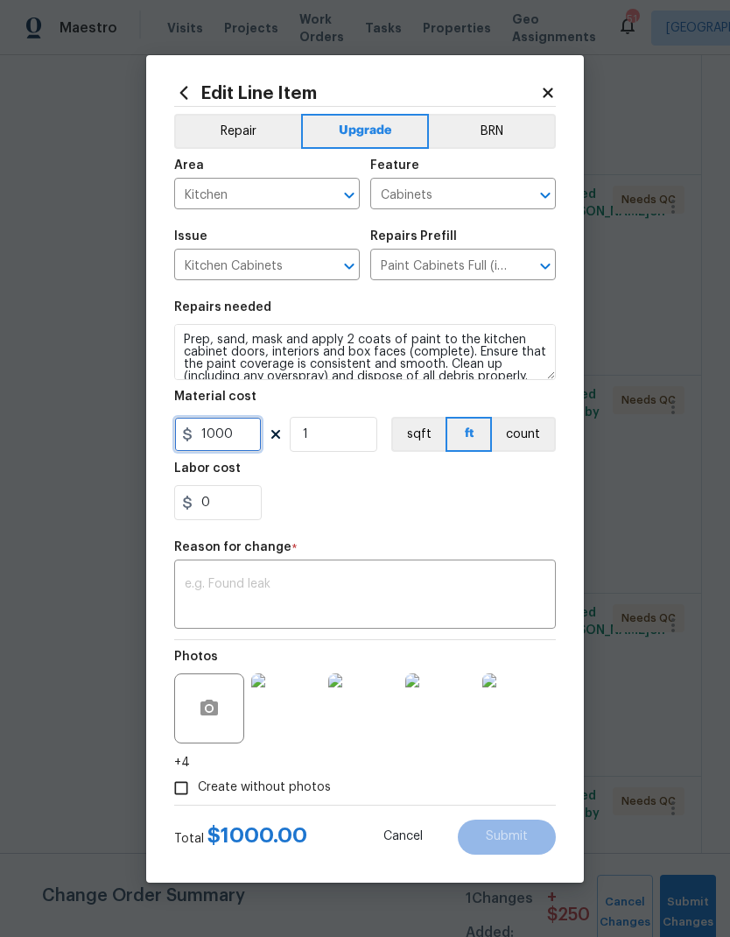
click at [249, 430] on input "1000" at bounding box center [218, 434] width 88 height 35
type input "400"
click at [444, 515] on div "0" at bounding box center [365, 502] width 382 height 35
click at [457, 589] on textarea at bounding box center [365, 596] width 361 height 37
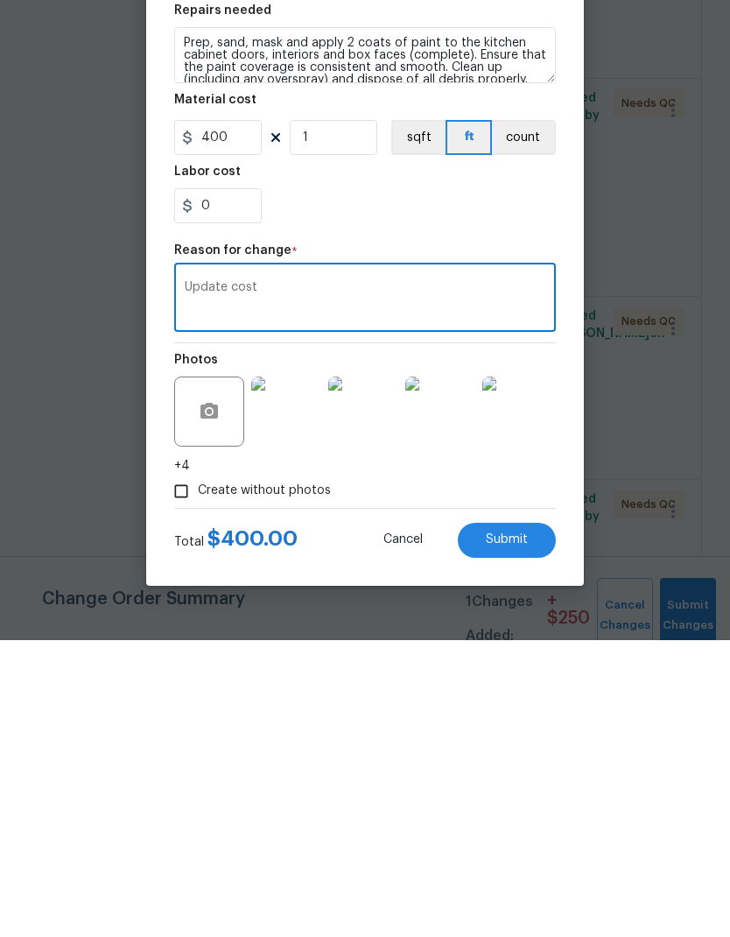
type textarea "Update cost"
click at [417, 485] on div "0" at bounding box center [365, 502] width 382 height 35
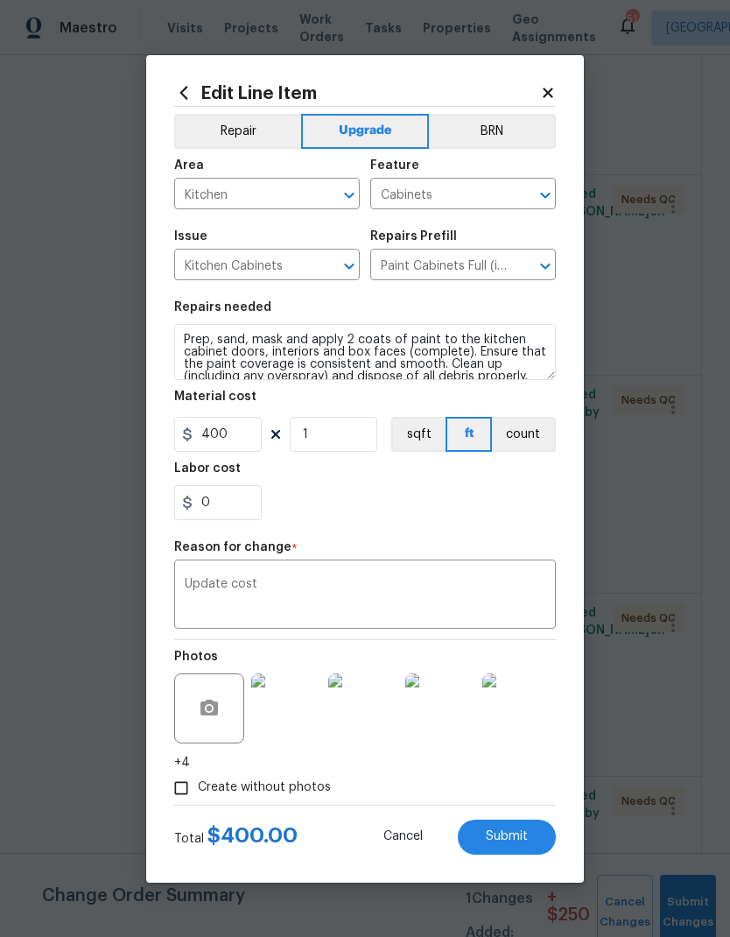
click at [521, 835] on span "Submit" at bounding box center [507, 836] width 42 height 13
type input "1000"
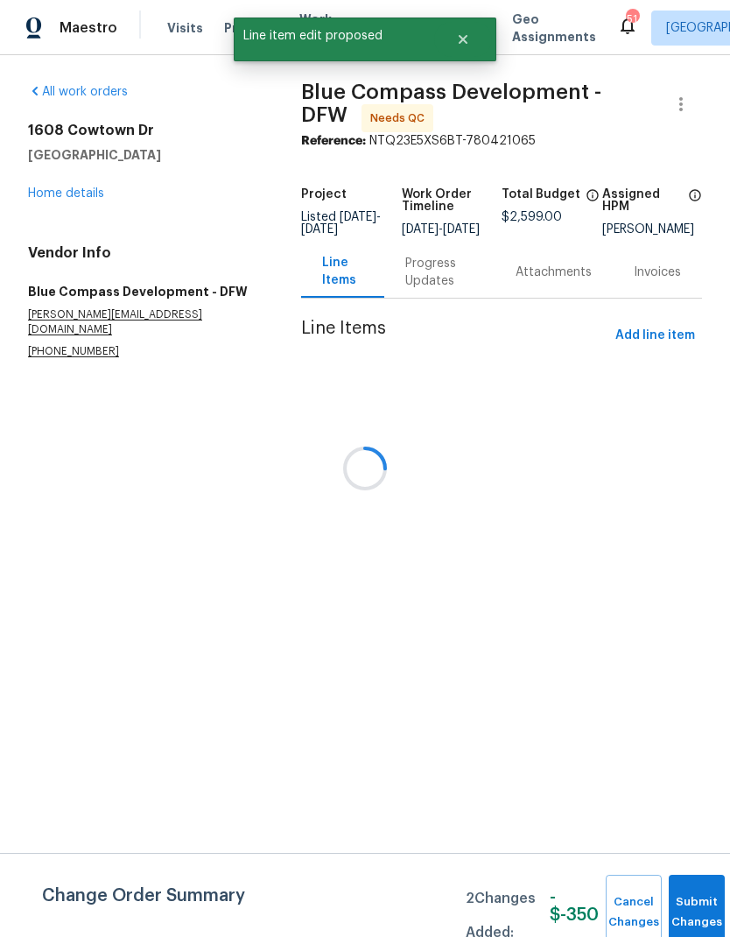
scroll to position [0, 0]
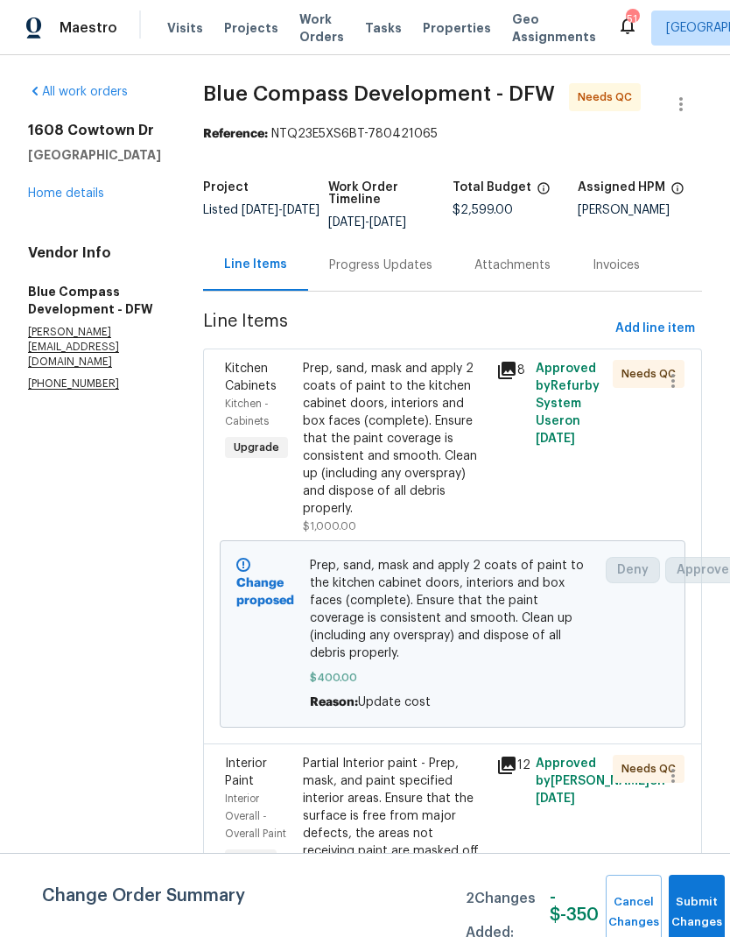
click at [442, 467] on div "Prep, sand, mask and apply 2 coats of paint to the kitchen cabinet doors, inter…" at bounding box center [395, 439] width 184 height 158
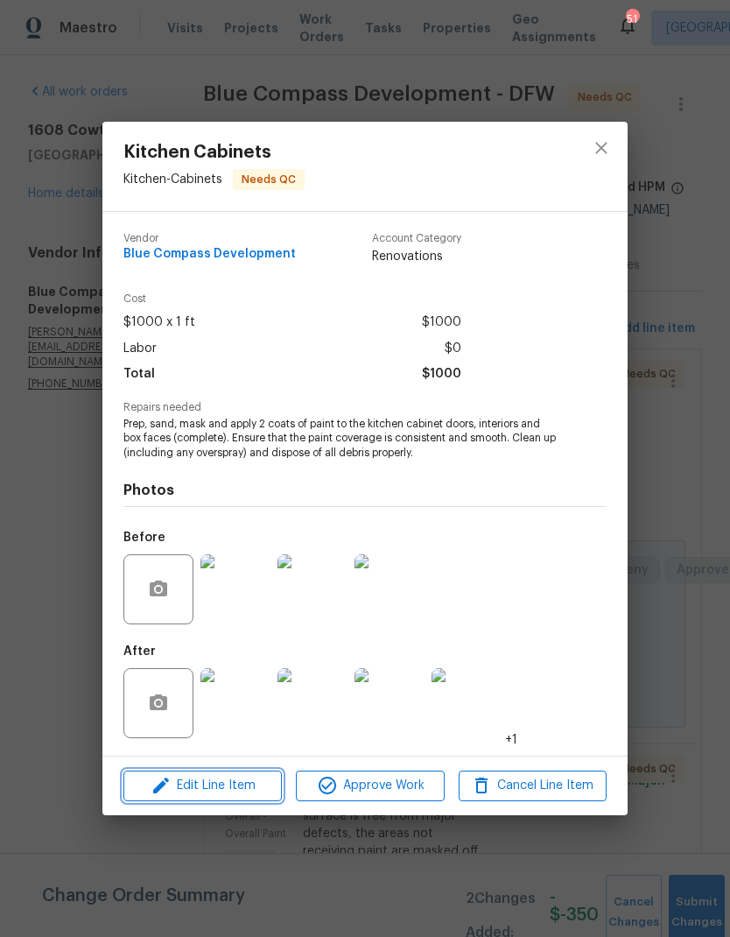
click at [238, 779] on span "Edit Line Item" at bounding box center [203, 786] width 148 height 22
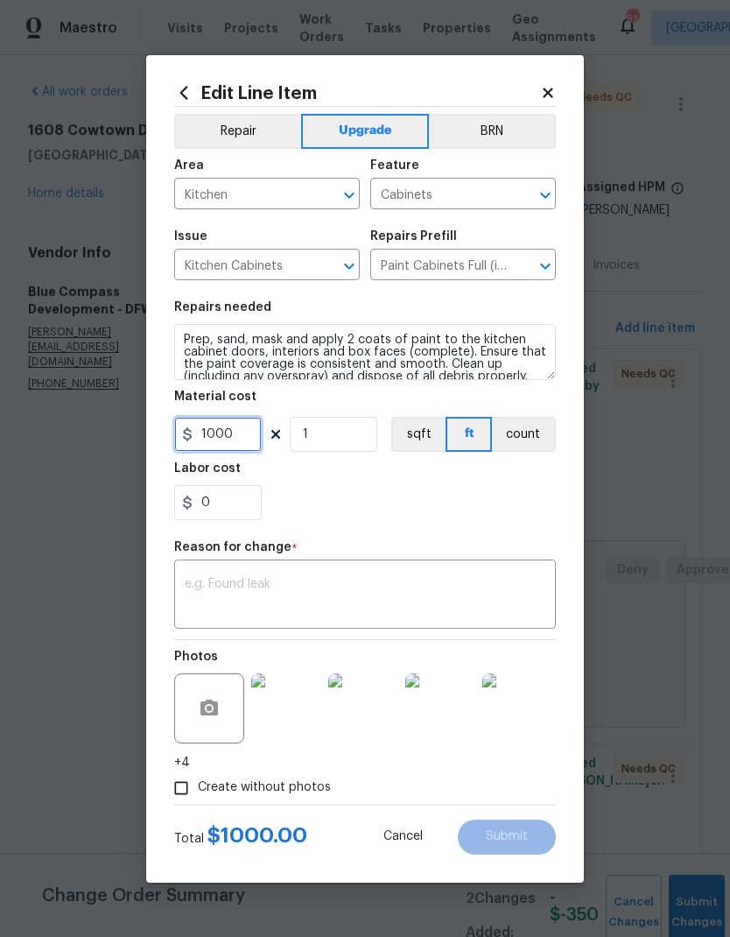
click at [249, 436] on input "1000" at bounding box center [218, 434] width 88 height 35
type input "1400"
click at [419, 581] on textarea at bounding box center [365, 596] width 361 height 37
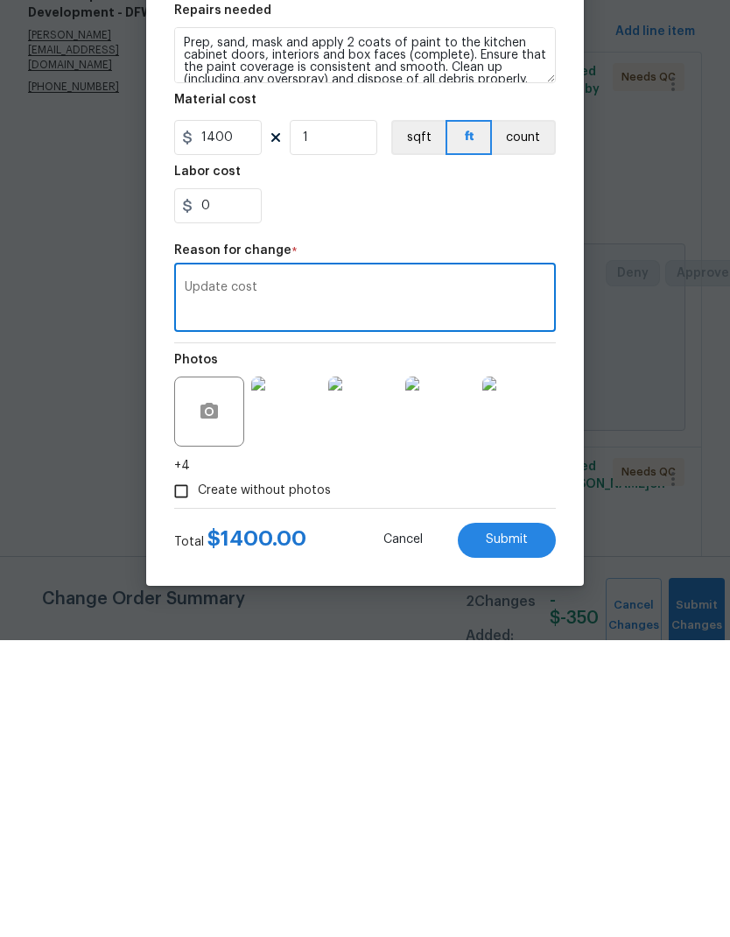
type textarea "Update cost"
click at [391, 485] on div "0" at bounding box center [365, 502] width 382 height 35
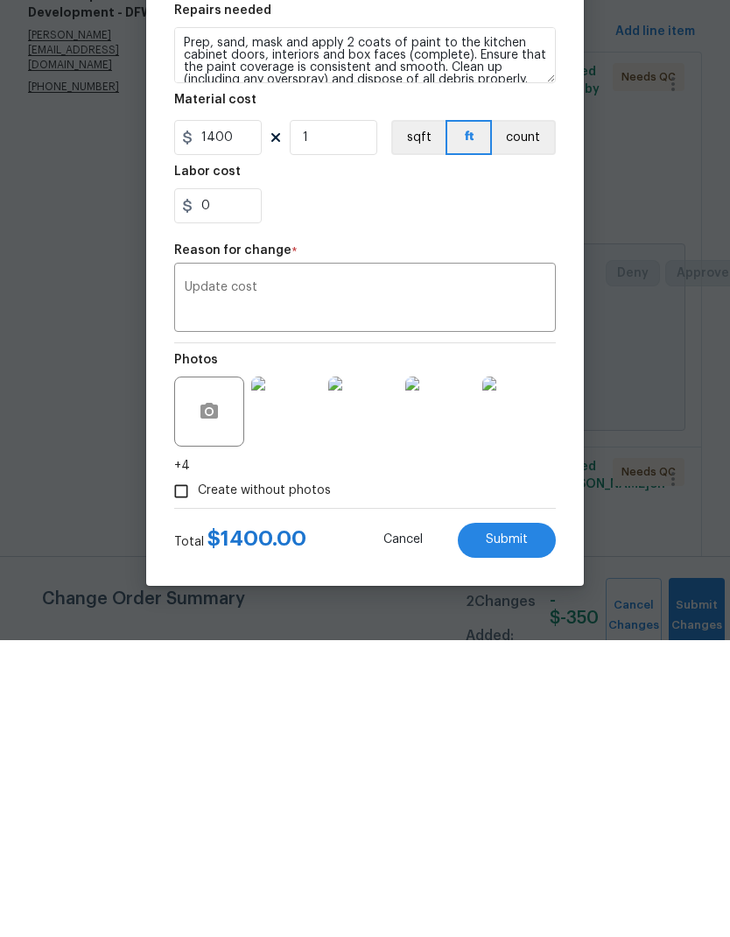
scroll to position [70, 0]
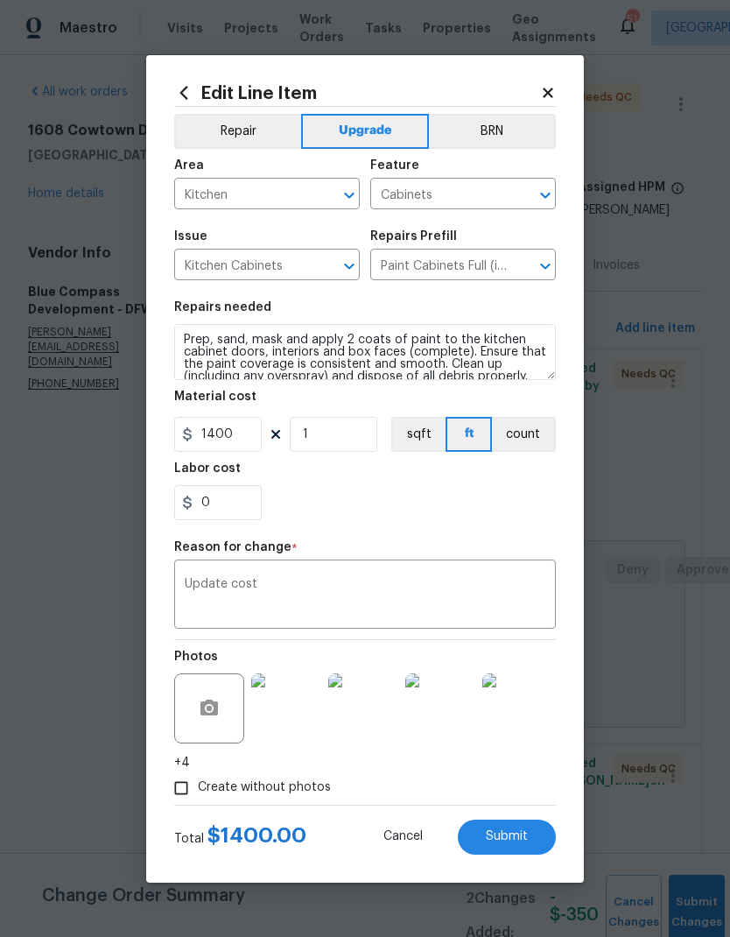
click at [522, 835] on span "Submit" at bounding box center [507, 836] width 42 height 13
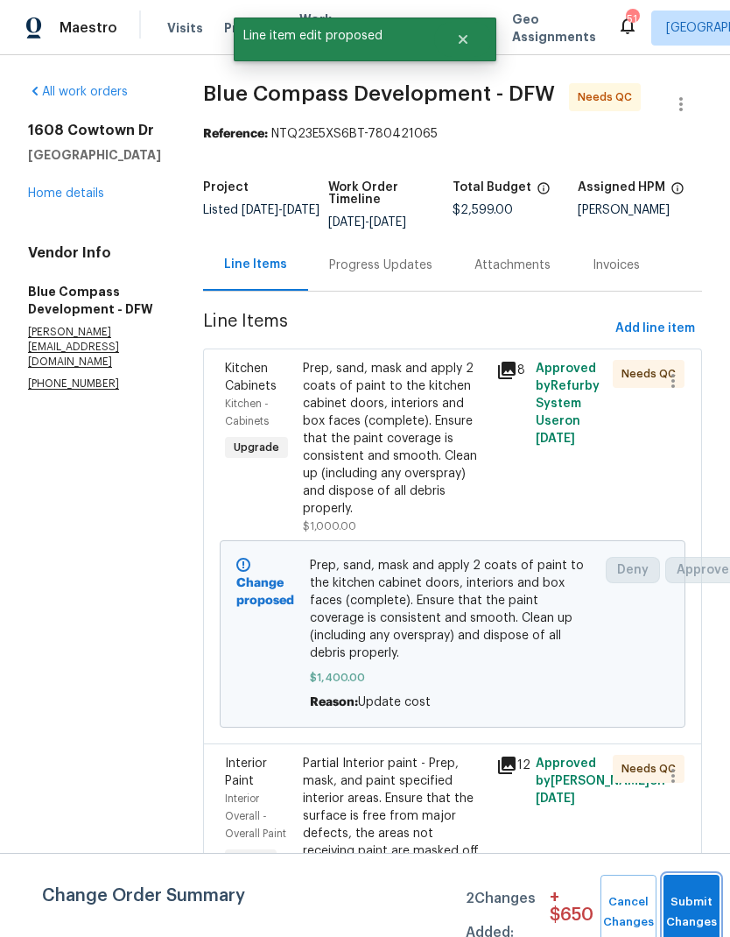
click at [683, 885] on button "Submit Changes" at bounding box center [691, 911] width 56 height 75
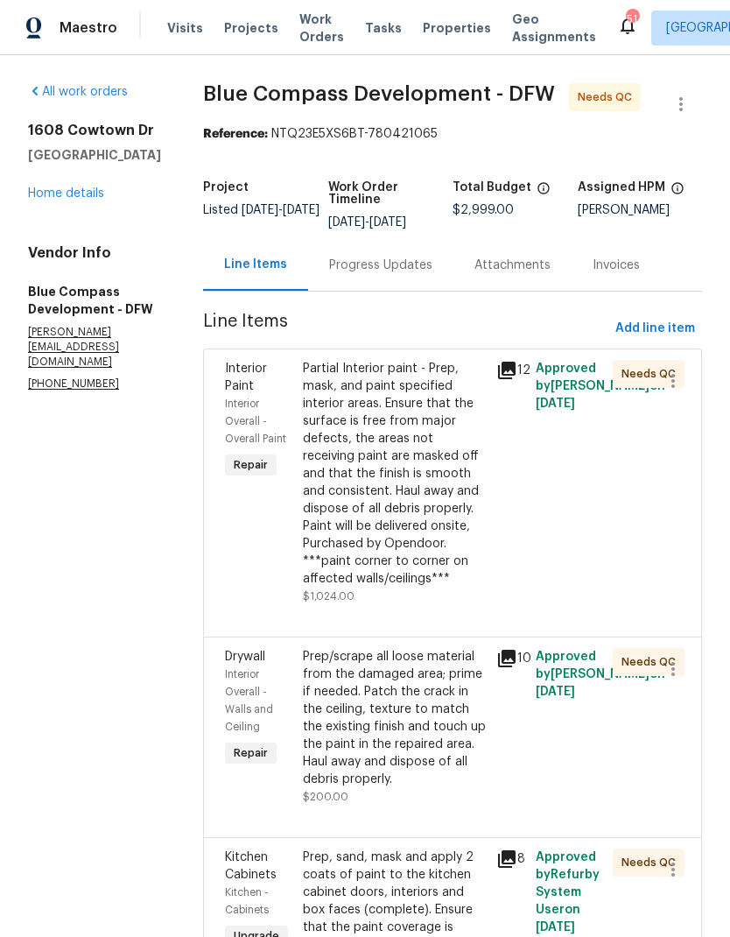
scroll to position [0, 0]
click at [68, 122] on div "1608 Cowtown Dr Mansfield, TX 76063 Home details" at bounding box center [94, 162] width 133 height 81
click at [74, 187] on link "Home details" at bounding box center [66, 193] width 76 height 12
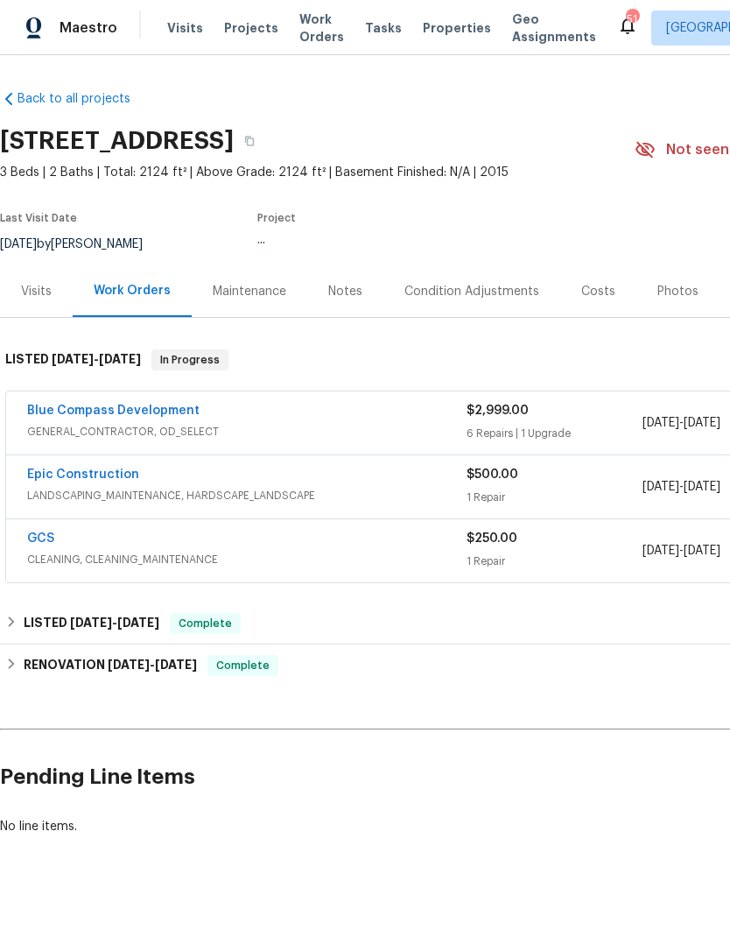
scroll to position [17, 0]
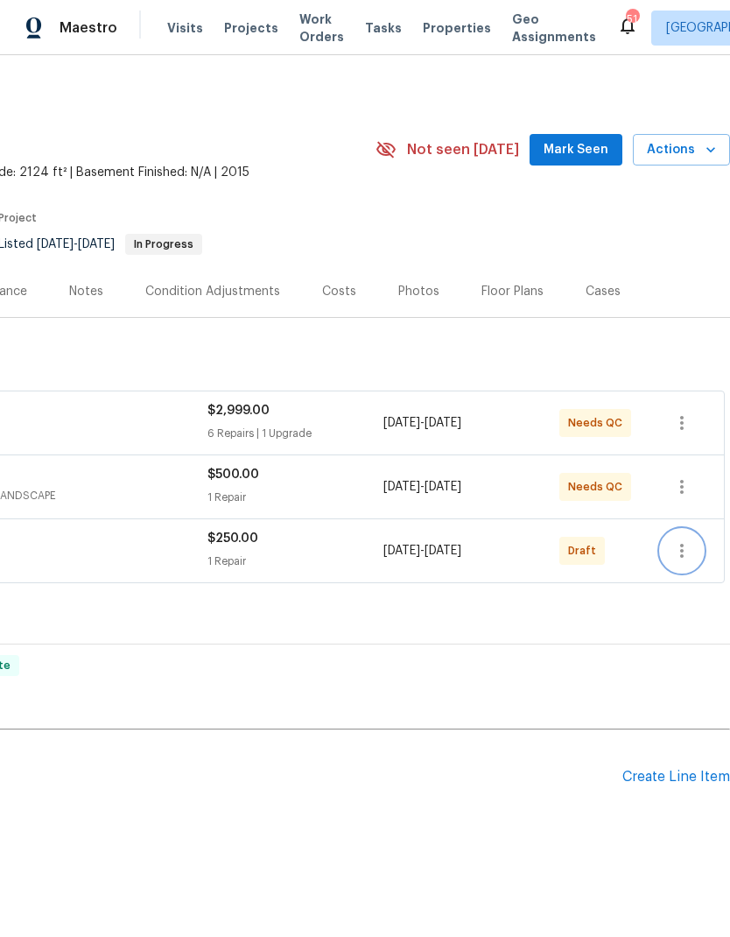
click at [686, 540] on icon "button" at bounding box center [681, 550] width 21 height 21
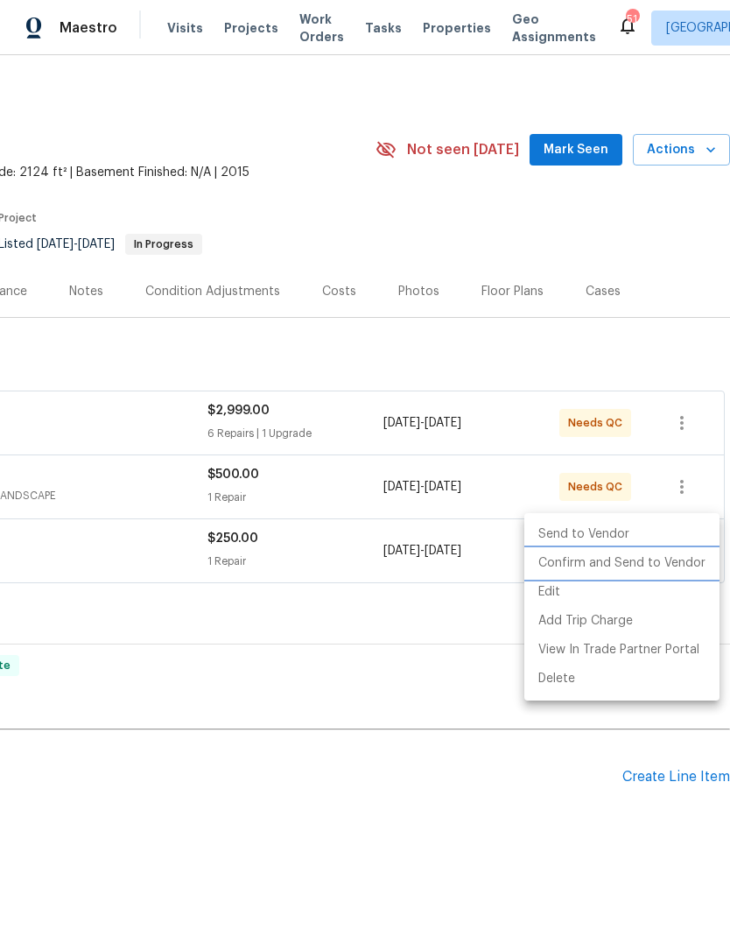
click at [648, 557] on li "Confirm and Send to Vendor" at bounding box center [621, 563] width 195 height 29
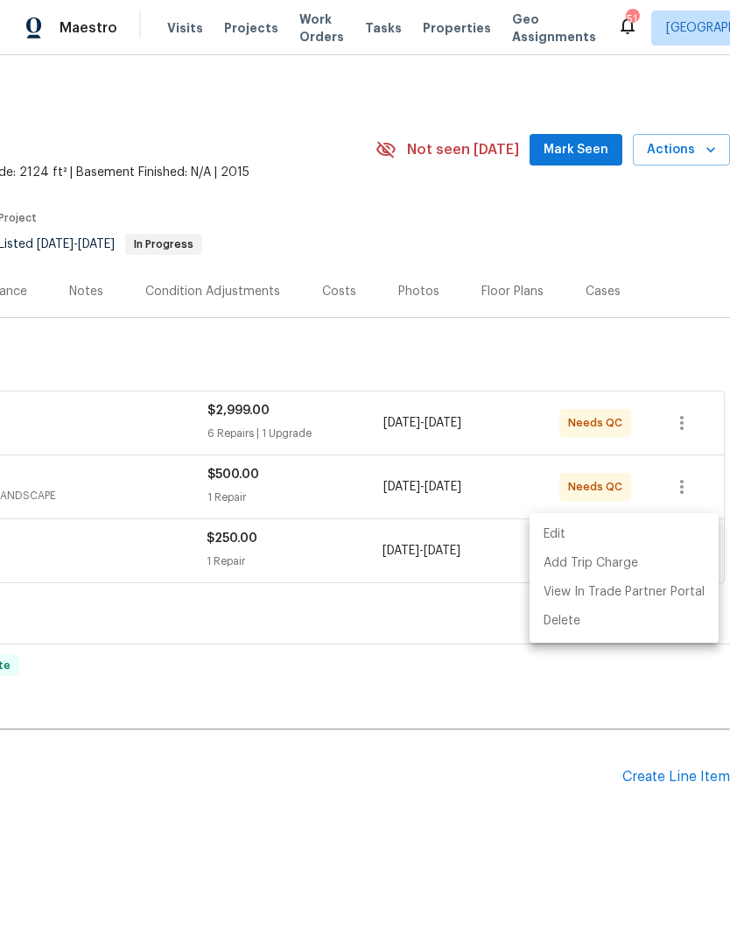
click at [507, 743] on div at bounding box center [365, 468] width 730 height 937
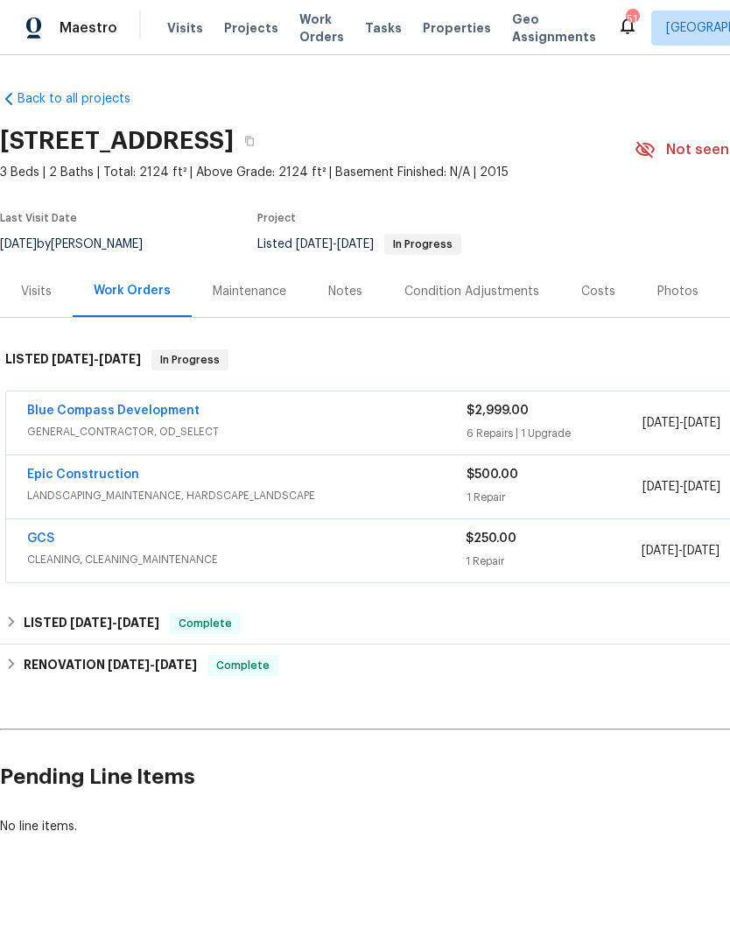
scroll to position [0, 0]
click at [47, 532] on link "GCS" at bounding box center [40, 538] width 27 height 12
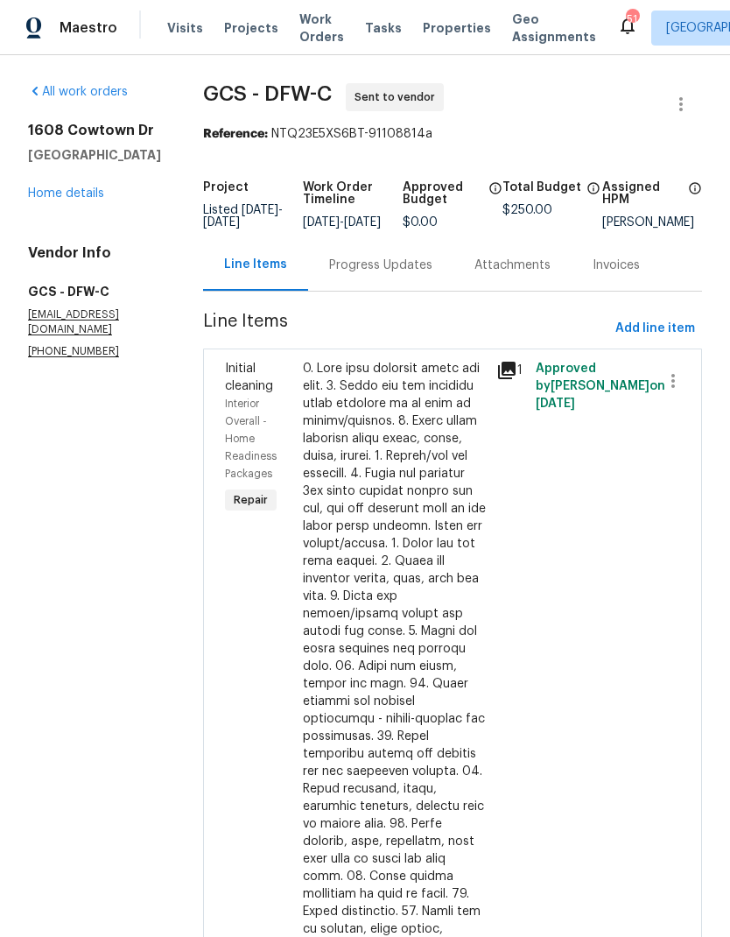
click at [384, 274] on div "Progress Updates" at bounding box center [380, 265] width 103 height 18
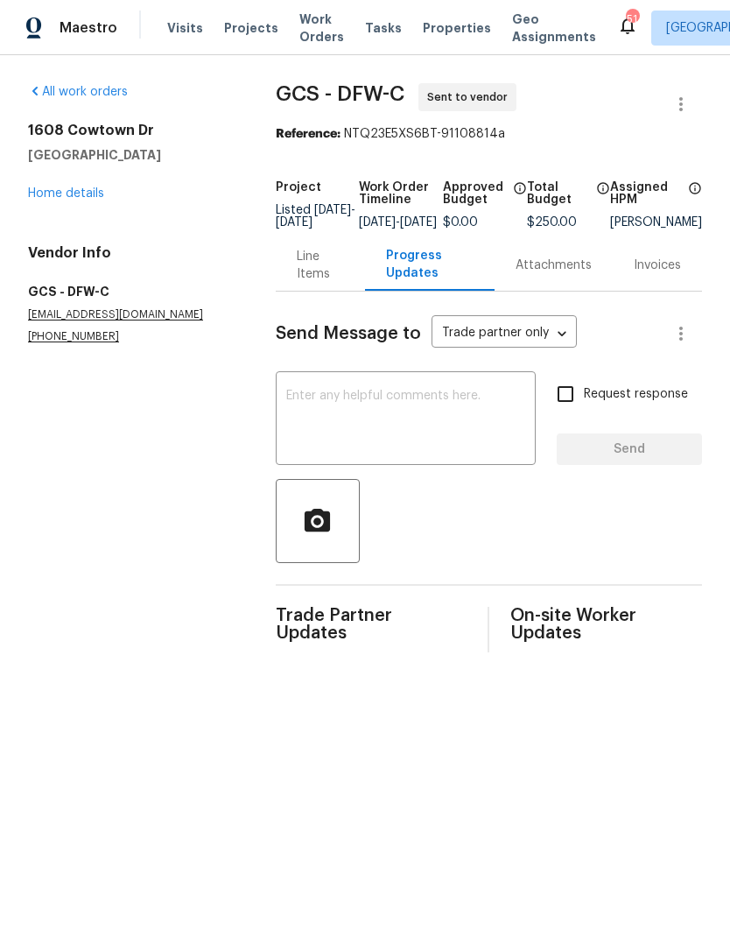
click at [420, 410] on textarea at bounding box center [405, 420] width 239 height 61
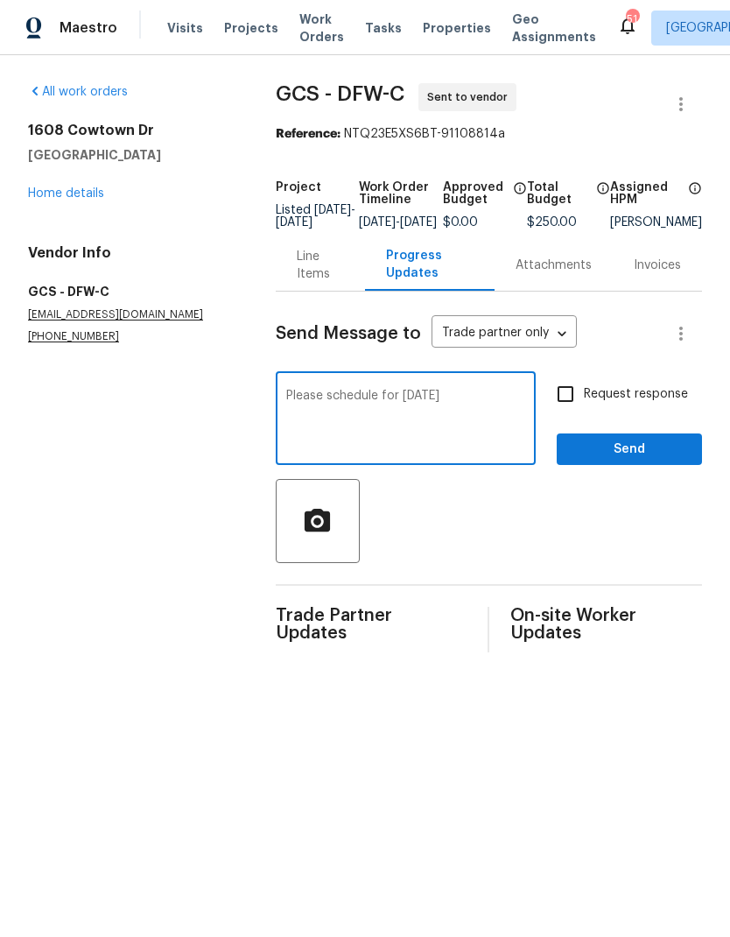
type textarea "Please schedule for tomorrow"
click at [573, 407] on input "Request response" at bounding box center [565, 394] width 37 height 37
checkbox input "true"
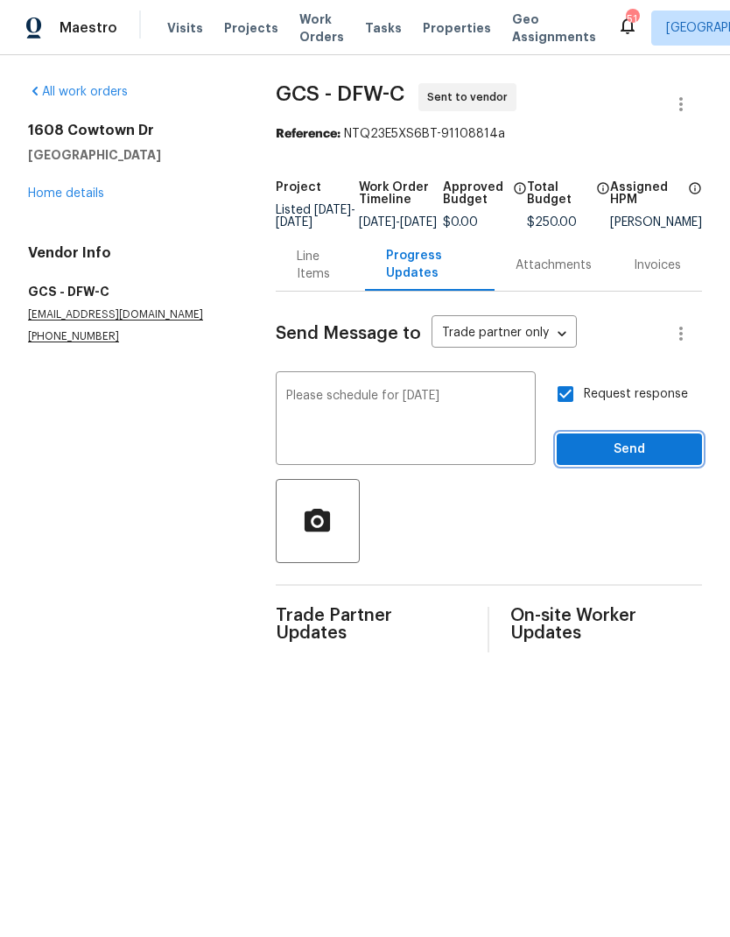
click at [640, 447] on button "Send" at bounding box center [629, 449] width 145 height 32
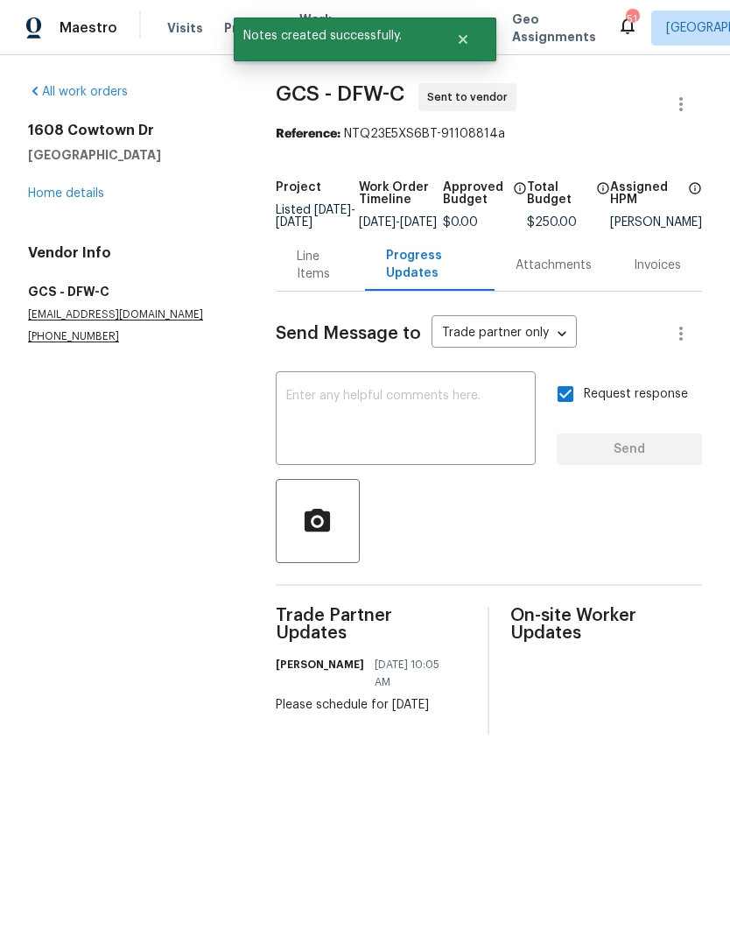
click at [70, 187] on link "Home details" at bounding box center [66, 193] width 76 height 12
